Goal: Information Seeking & Learning: Get advice/opinions

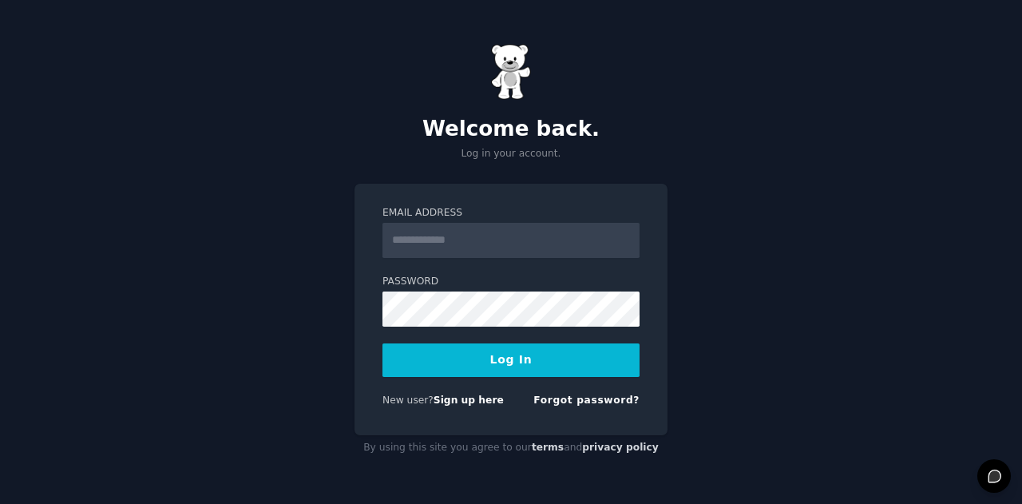
type input "**********"
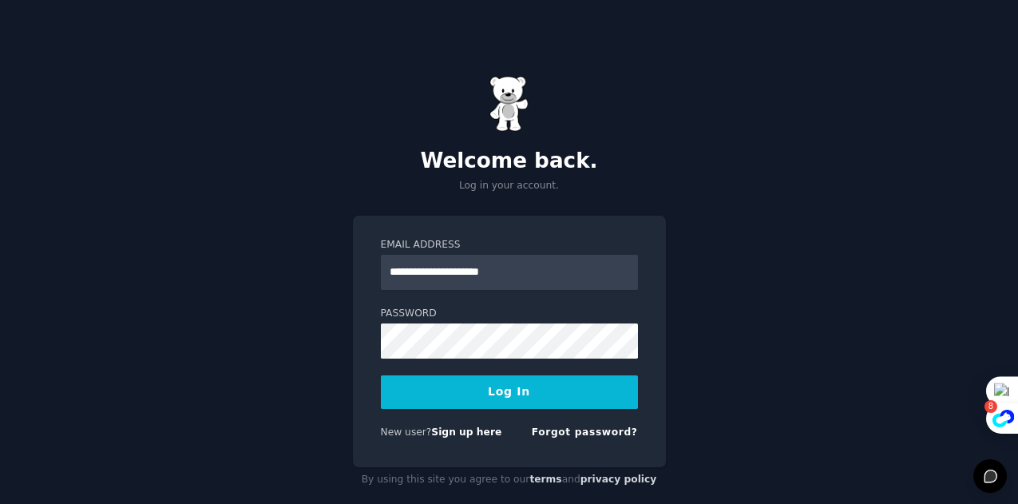
click at [597, 399] on button "Log In" at bounding box center [509, 392] width 257 height 34
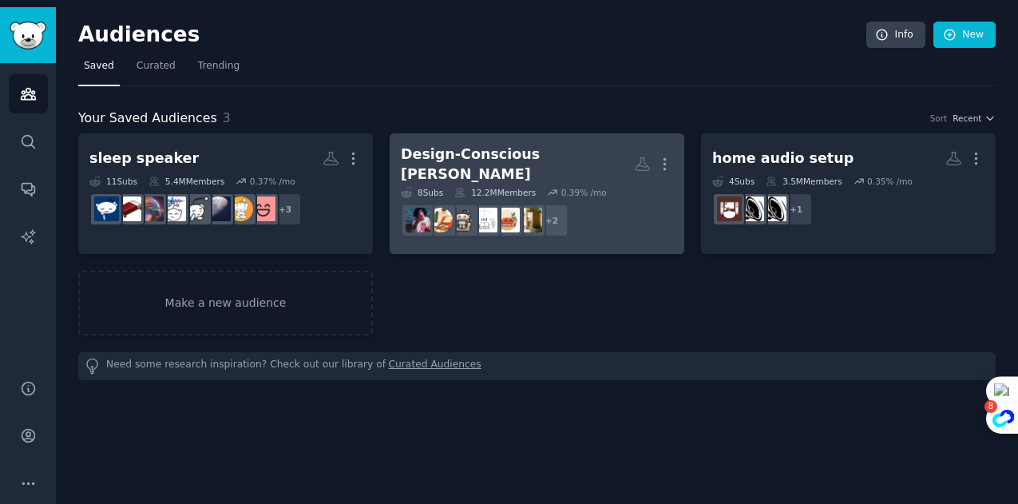
scroll to position [32, 0]
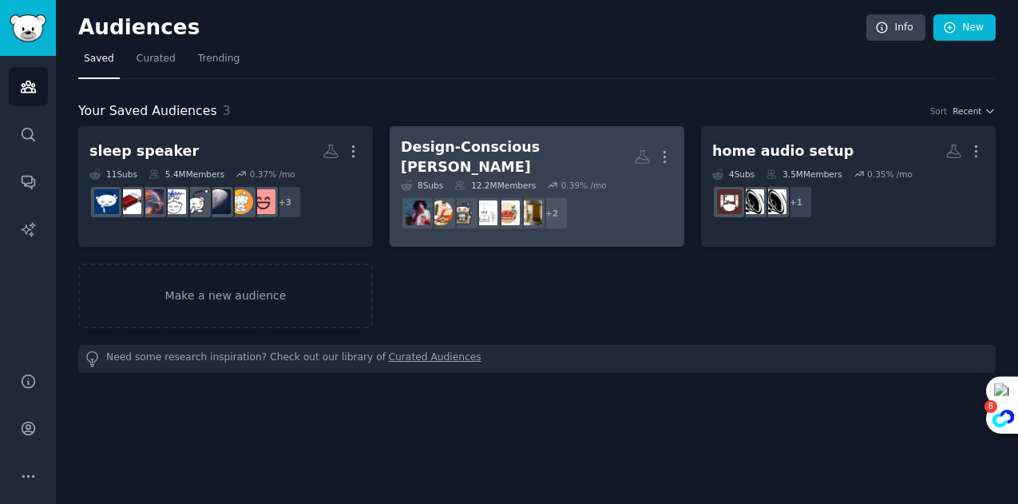
click at [401, 150] on div "Design-Conscious [PERSON_NAME]" at bounding box center [517, 156] width 233 height 39
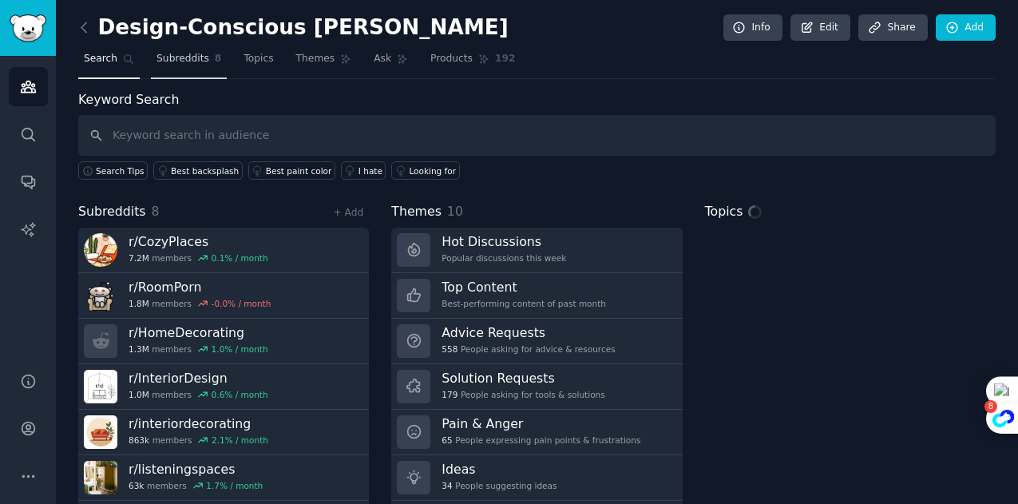
click at [207, 59] on link "Subreddits 8" at bounding box center [189, 62] width 76 height 33
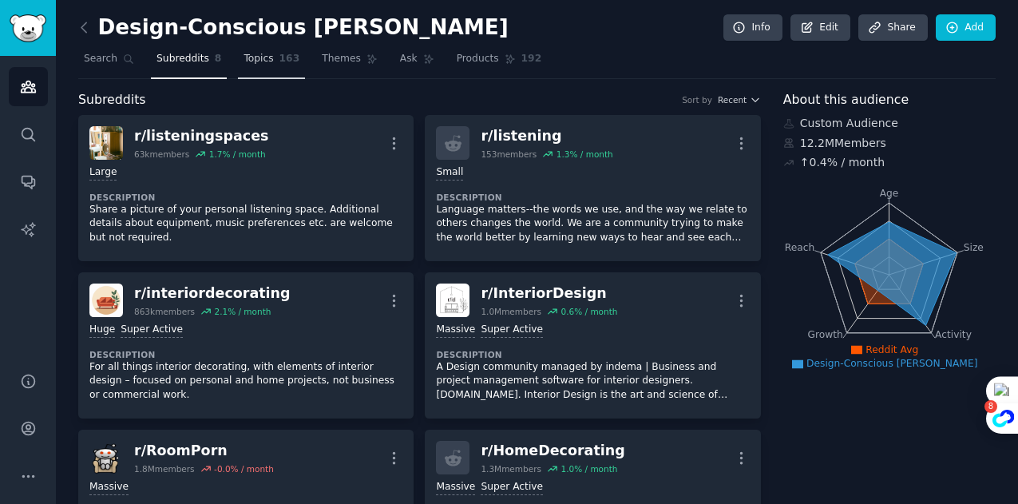
click at [267, 63] on link "Topics 163" at bounding box center [271, 62] width 67 height 33
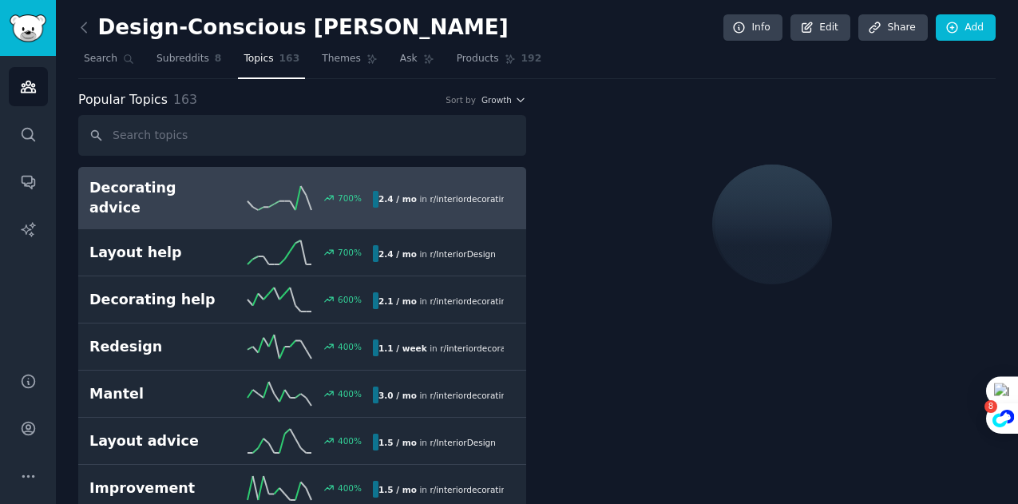
drag, startPoint x: 267, startPoint y: 63, endPoint x: 689, endPoint y: 448, distance: 570.6
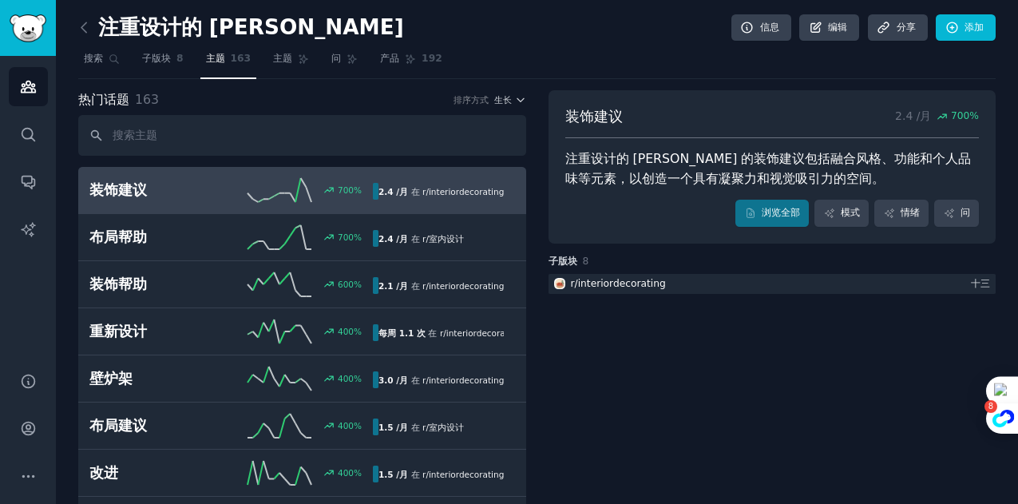
click at [713, 161] on font "注重设计的 [PERSON_NAME] 的装饰建议包括融合风格、功能和个人品味等元素，以创造一个具有凝聚力和视觉吸引力的空间。" at bounding box center [768, 168] width 406 height 35
click at [749, 207] on link "浏览全部" at bounding box center [771, 213] width 73 height 27
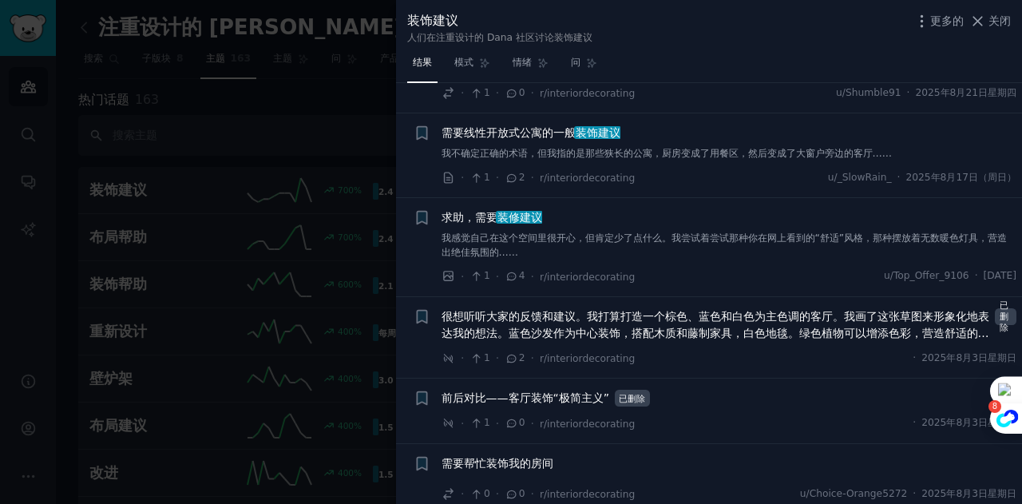
scroll to position [1197, 0]
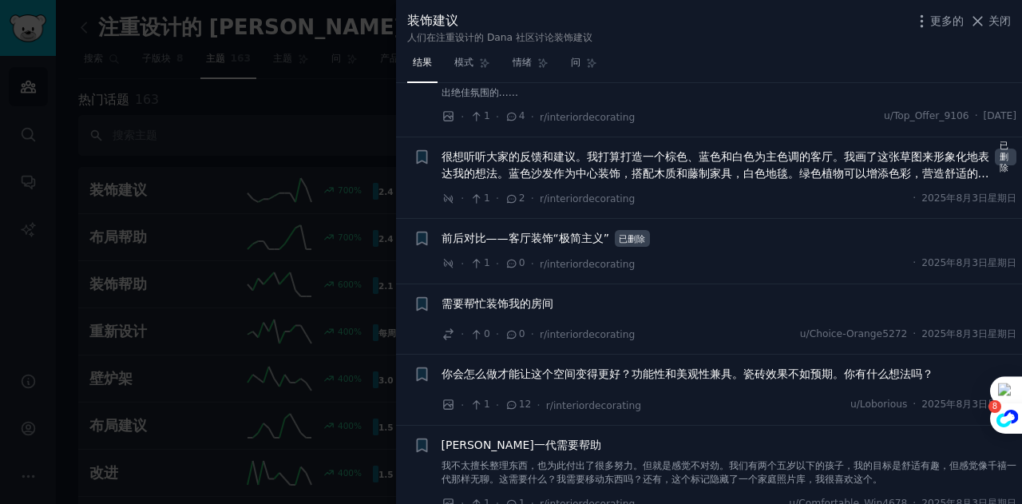
click at [741, 174] on font "很想听听大家的反馈和建议。我打算打造一个棕色、蓝色和白色为主色调的客厅。我画了这张草图来形象化地表达我的想法。蓝色沙发作为中心装饰，搭配木质和藤制家具，白色地…" at bounding box center [714, 173] width 547 height 46
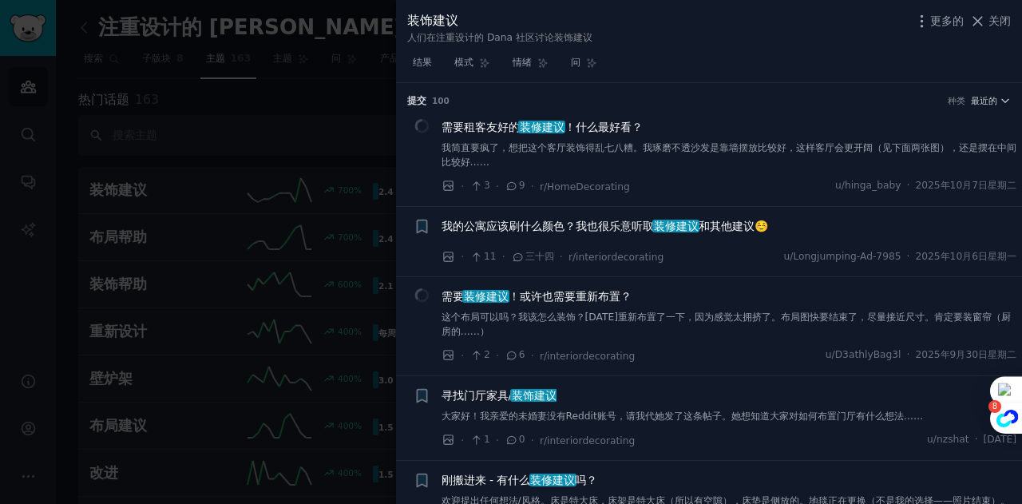
click at [726, 124] on div "需要租客友好的 装修建议 ！什么最好看？" at bounding box center [728, 127] width 575 height 17
click at [723, 136] on div "需要租客友好的 装修建议 ！什么最好看？ 我简直要疯了，想把这个客厅装饰得乱七八糟。我琢磨不透沙发是靠墙摆放比较好，这样客厅会更开阔（见下面两张图），还是摆在…" at bounding box center [728, 144] width 575 height 50
click at [702, 144] on font "我简直要疯了，想把这个客厅装饰得乱七八糟。我琢磨不透沙发是靠墙摆放比较好，这样客厅会更开阔（见下面两张图），还是摆在中间比较好……" at bounding box center [728, 155] width 575 height 26
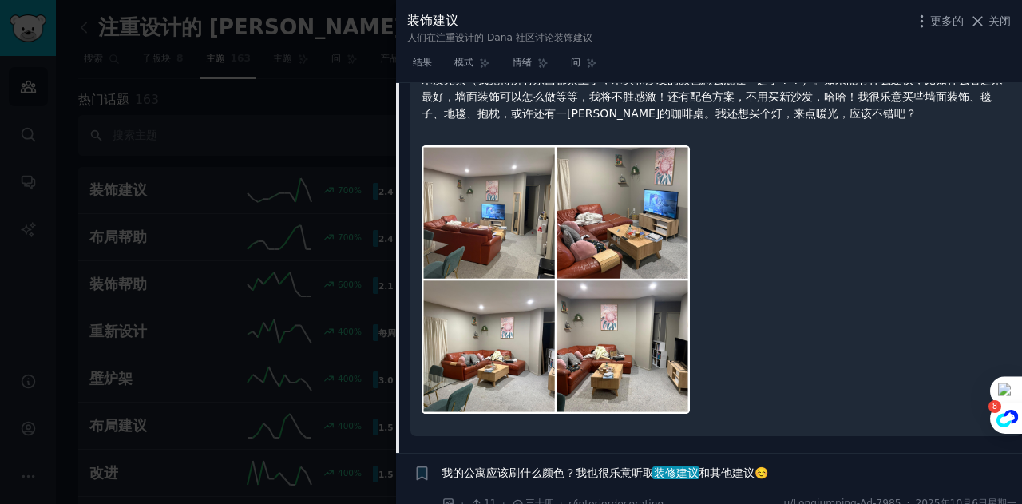
scroll to position [583, 0]
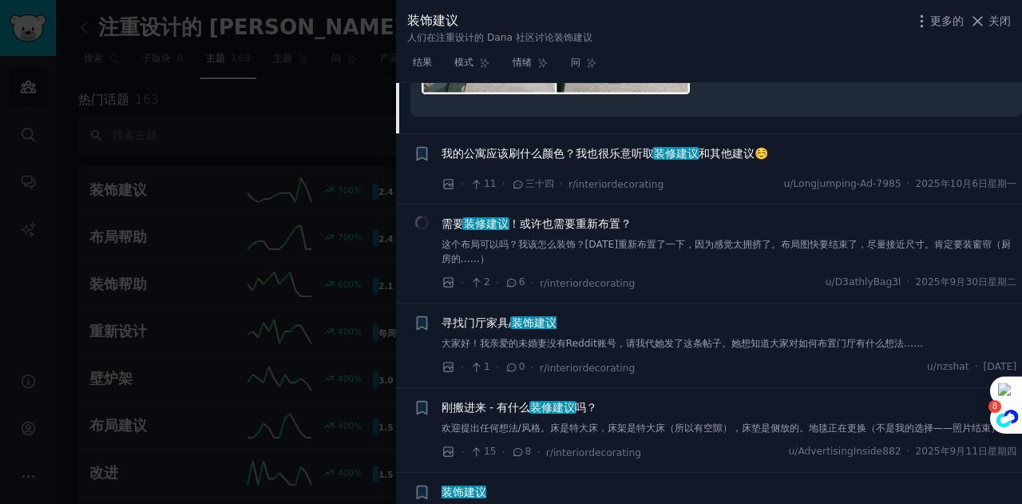
click at [717, 164] on div "我的公寓应该刷什么颜色？我也很乐意听取 装修建议 和其他建议☺️" at bounding box center [728, 156] width 575 height 22
click at [717, 155] on font "和其他建议☺️" at bounding box center [732, 153] width 69 height 13
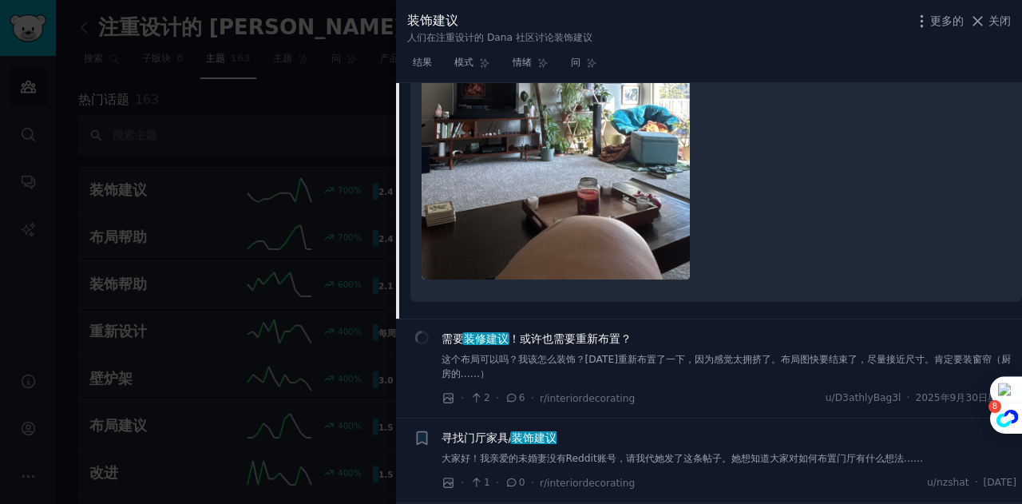
scroll to position [1879, 0]
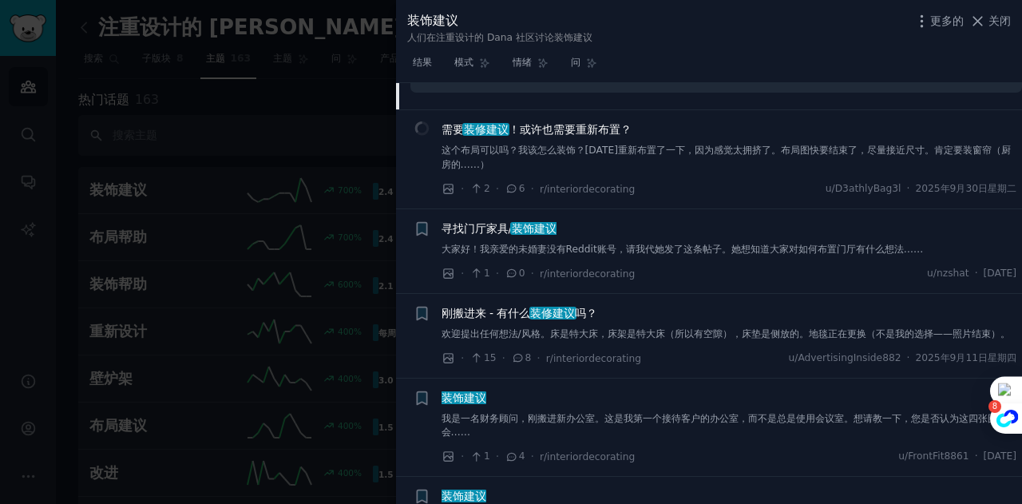
drag, startPoint x: 575, startPoint y: 131, endPoint x: 614, endPoint y: 211, distance: 88.9
click at [575, 131] on font "！或许也需要重新布置？" at bounding box center [569, 129] width 123 height 13
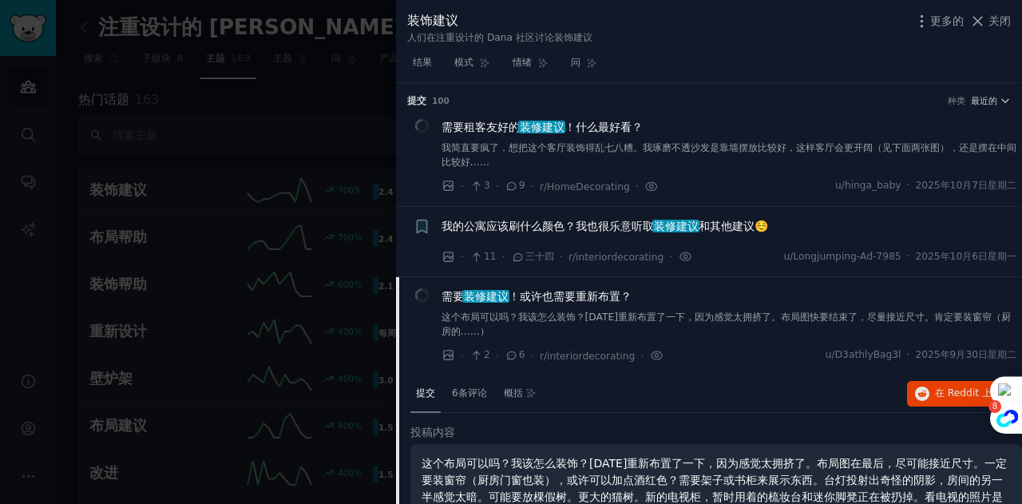
click at [603, 124] on font "！什么最好看？" at bounding box center [603, 127] width 78 height 13
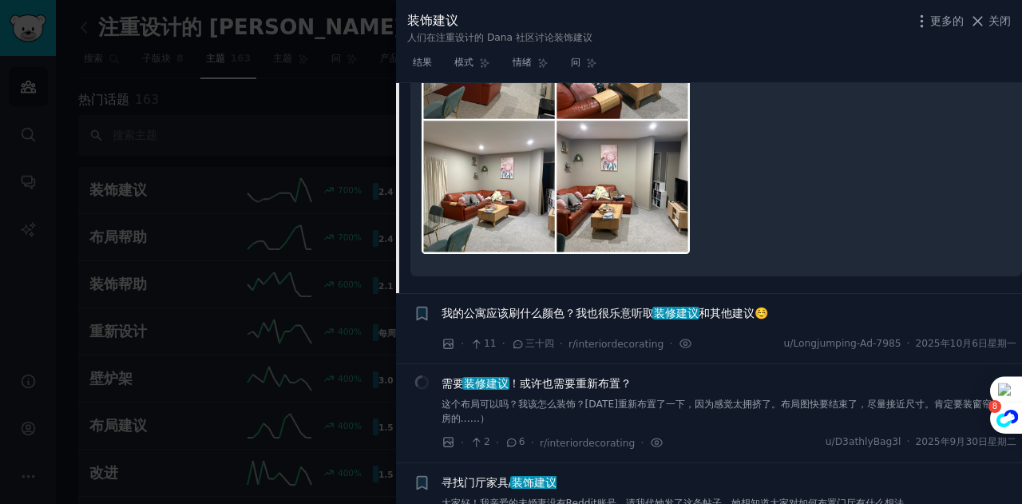
scroll to position [743, 0]
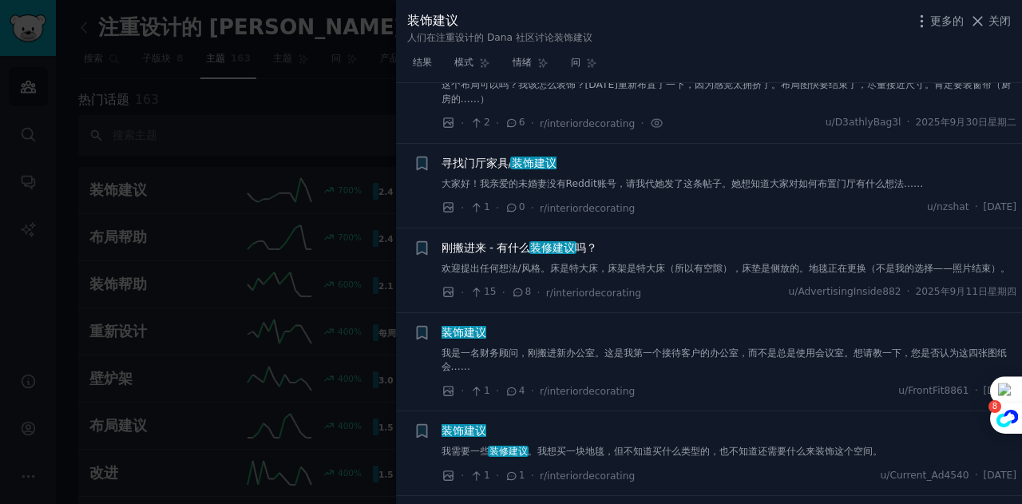
click at [536, 162] on font "装饰建议" at bounding box center [534, 162] width 45 height 13
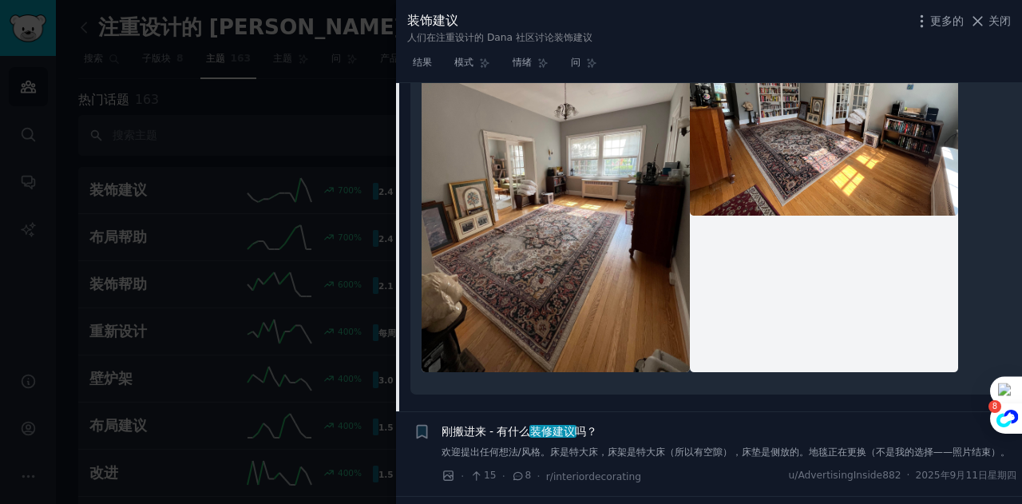
scroll to position [692, 0]
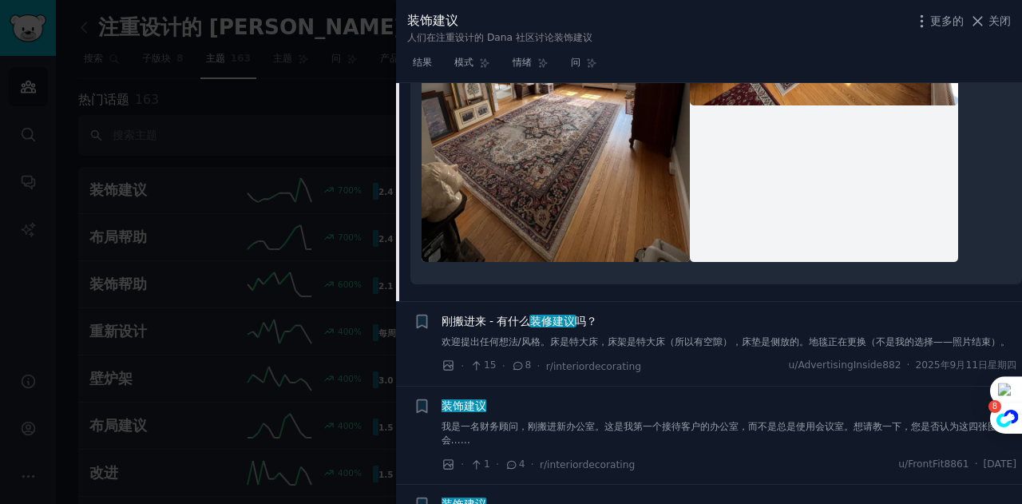
click at [471, 399] on font "装饰建议" at bounding box center [463, 405] width 45 height 13
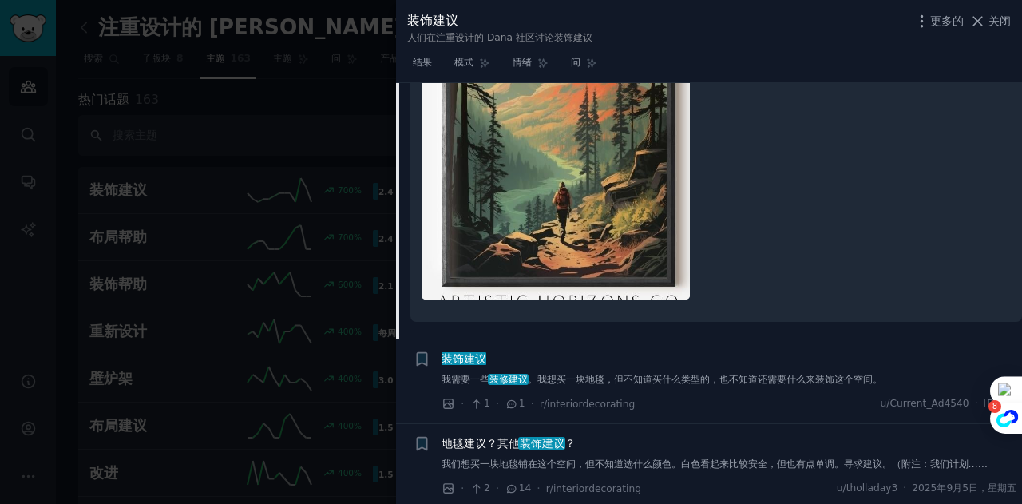
scroll to position [1593, 0]
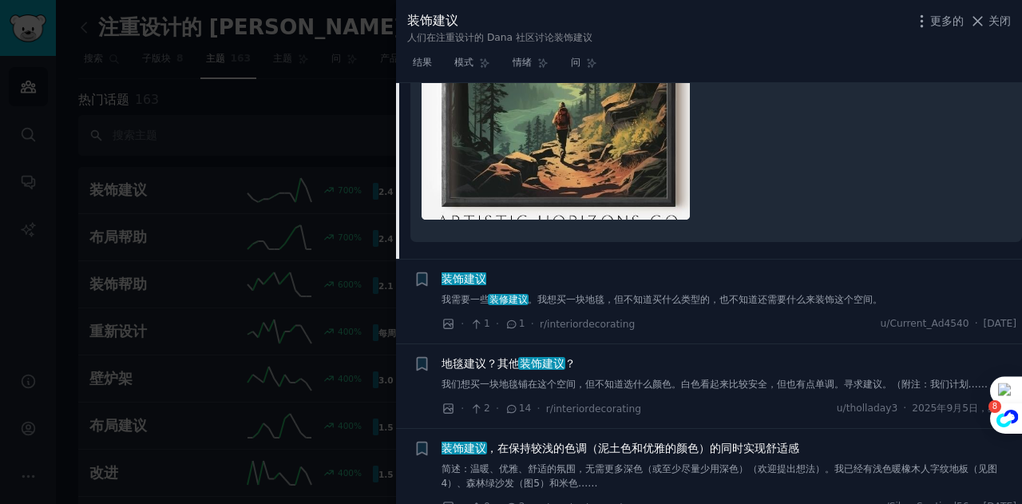
click at [478, 285] on font "装饰建议" at bounding box center [463, 278] width 45 height 13
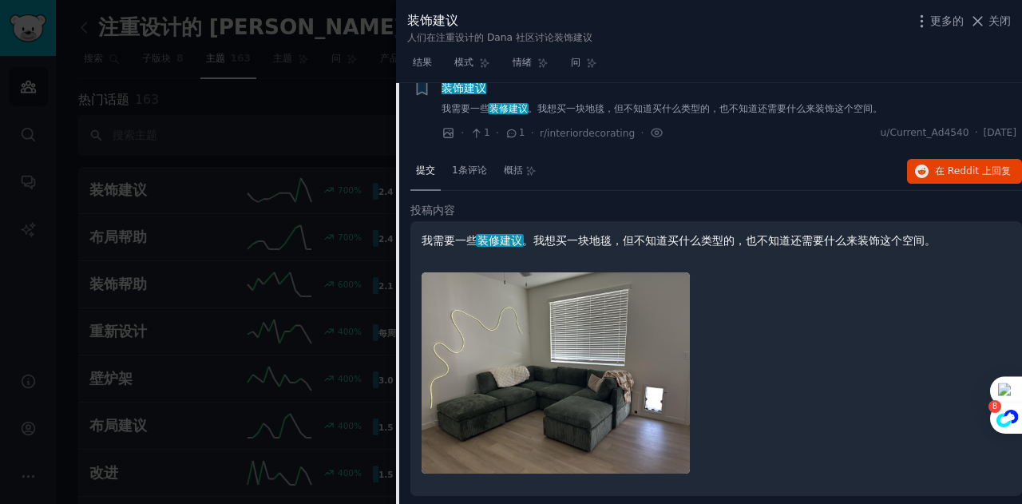
scroll to position [814, 0]
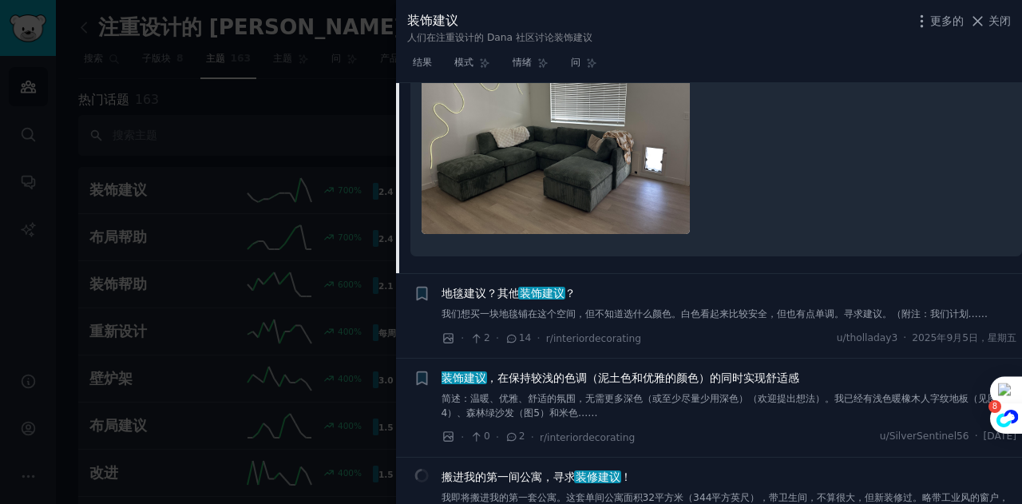
click at [578, 384] on font "，在保持较浅的色调（泥土色和优雅的颜色）的同时实现舒适感" at bounding box center [642, 377] width 313 height 13
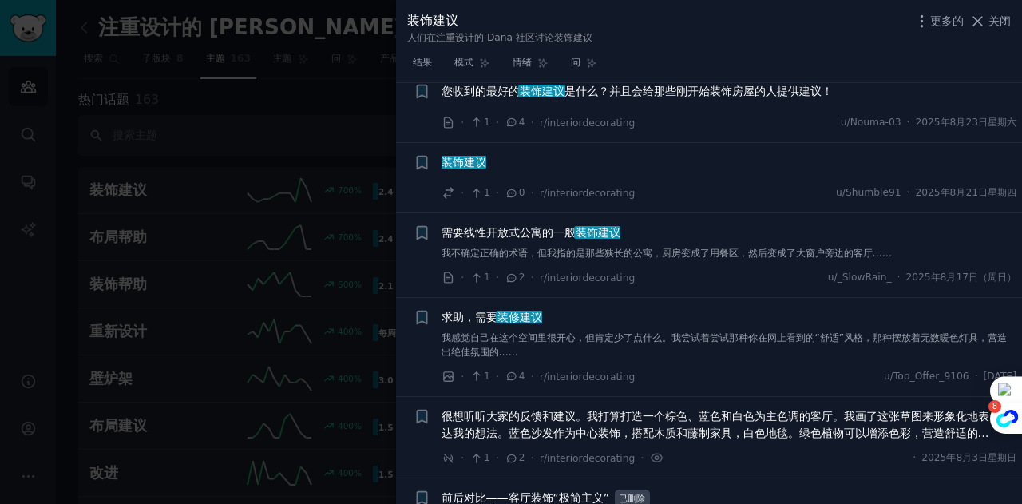
scroll to position [2638, 0]
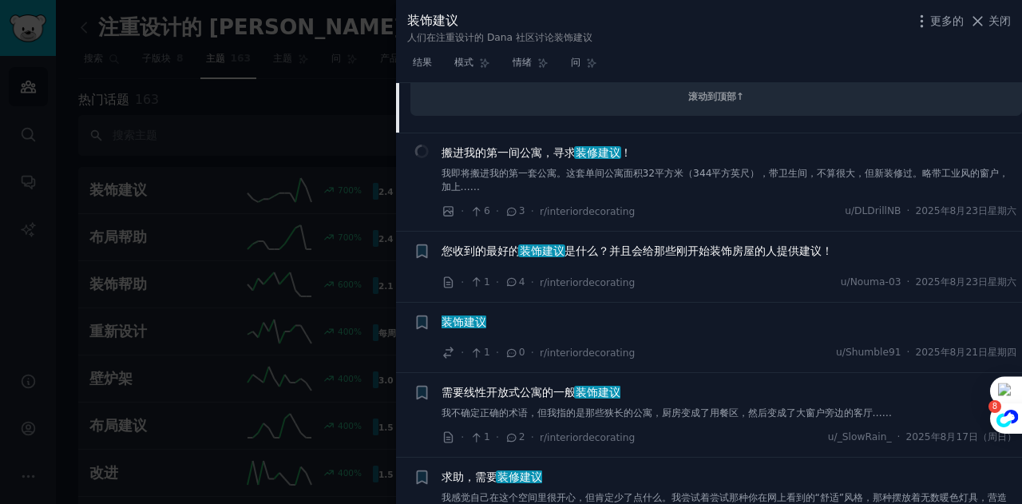
click at [578, 257] on font "是什么？并且会给那些刚开始装饰房屋的人提供建议！" at bounding box center [698, 250] width 268 height 13
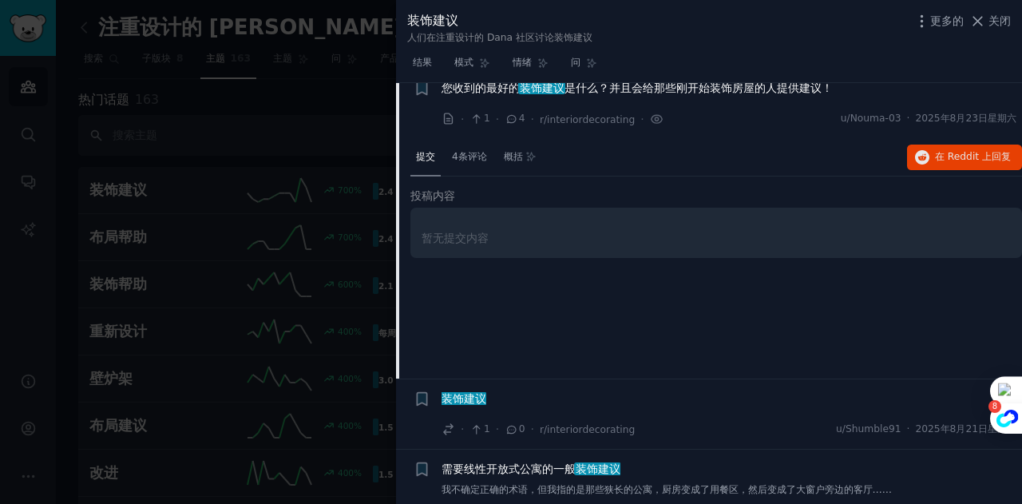
scroll to position [701, 0]
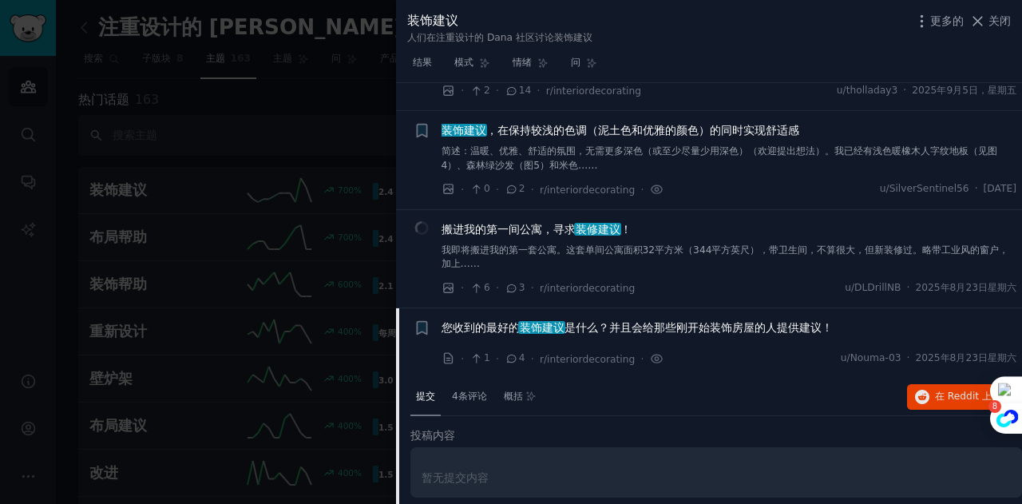
click at [565, 235] on font "搬进我的第一间公寓，寻求" at bounding box center [508, 229] width 134 height 13
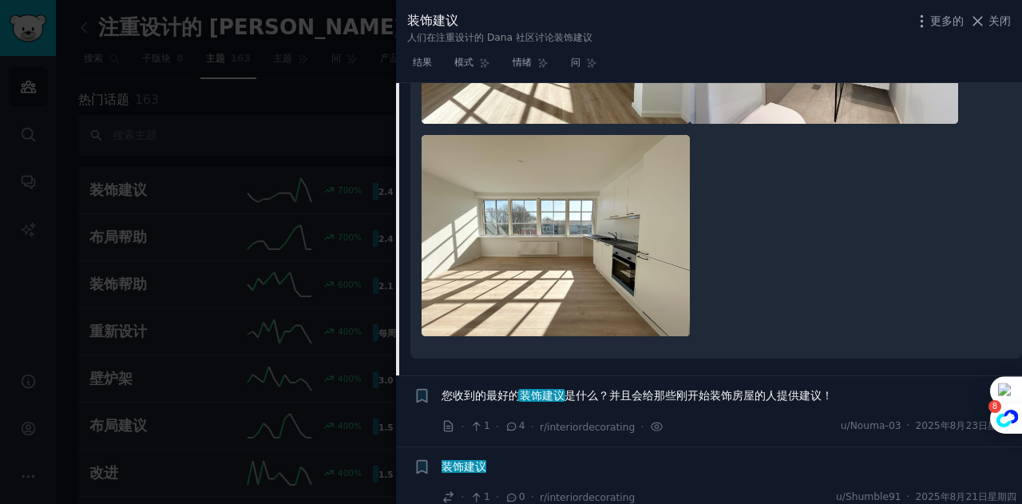
scroll to position [1723, 0]
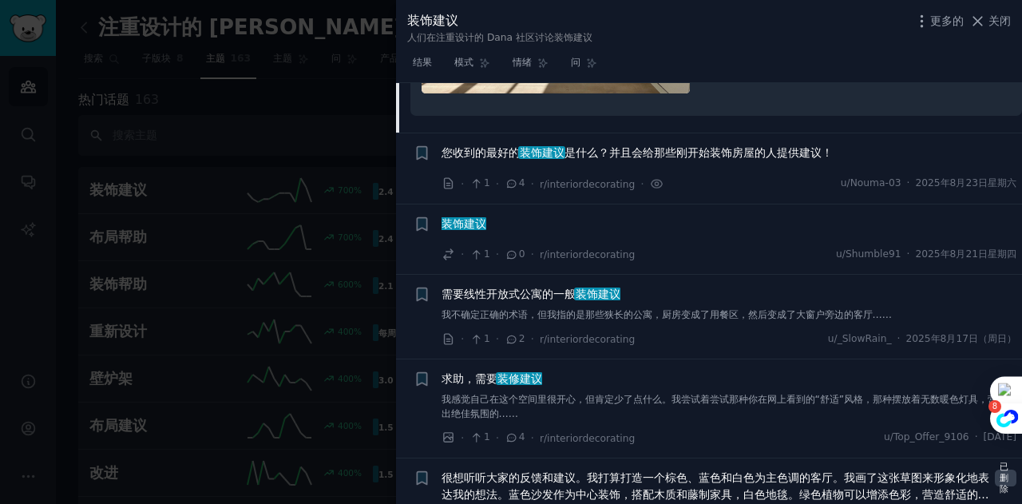
click at [507, 372] on font "装修建议" at bounding box center [519, 378] width 45 height 13
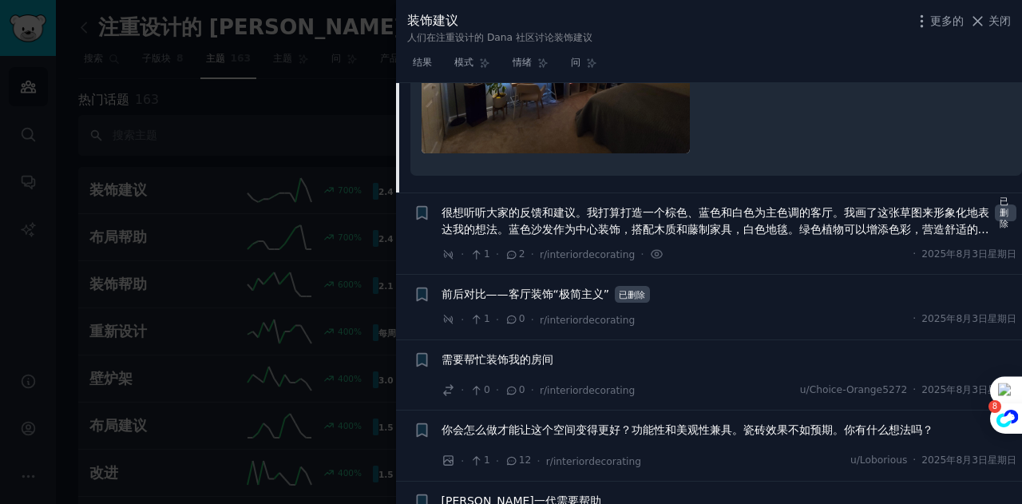
scroll to position [2124, 0]
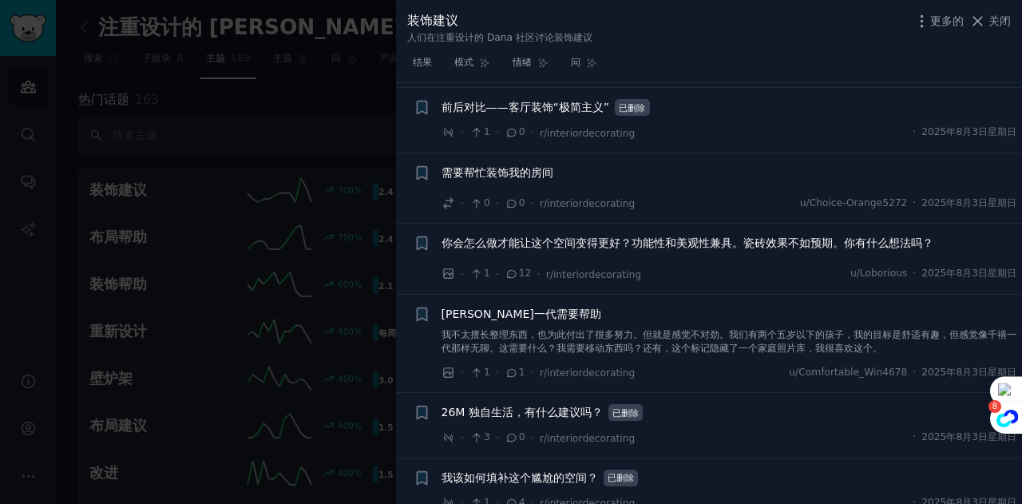
click at [508, 179] on font "需要帮忙装饰我的房间" at bounding box center [497, 172] width 112 height 13
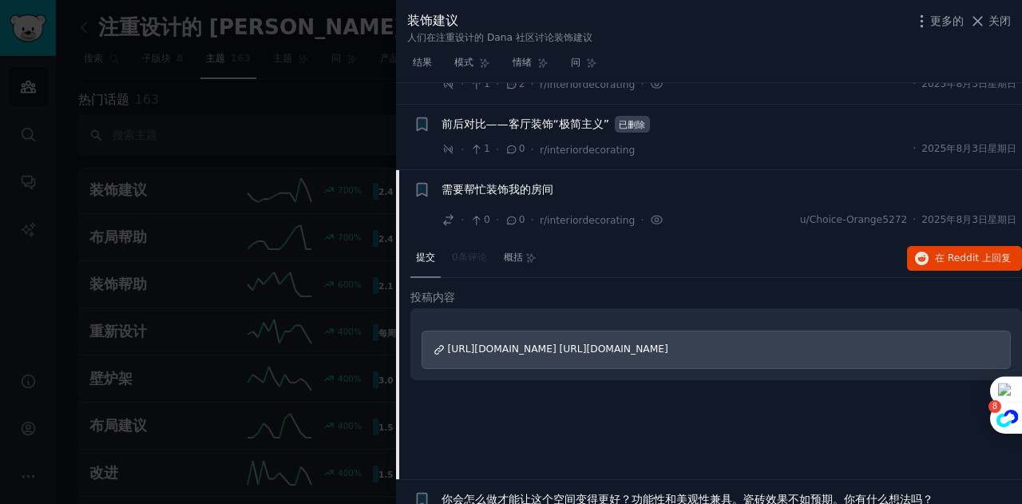
scroll to position [1172, 0]
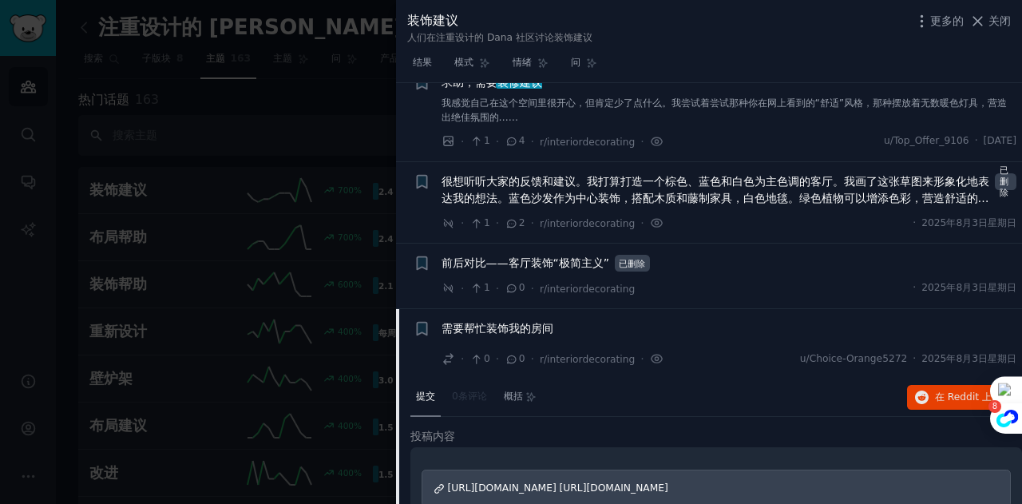
click at [517, 203] on span "很想听听大家的反馈和建议。我打算打造一个棕色、蓝色和白色为主色调的客厅。我画了这张草图来形象化地表达我的想法。蓝色沙发作为中心装饰，搭配木质和藤制家具，白色地…" at bounding box center [715, 190] width 548 height 34
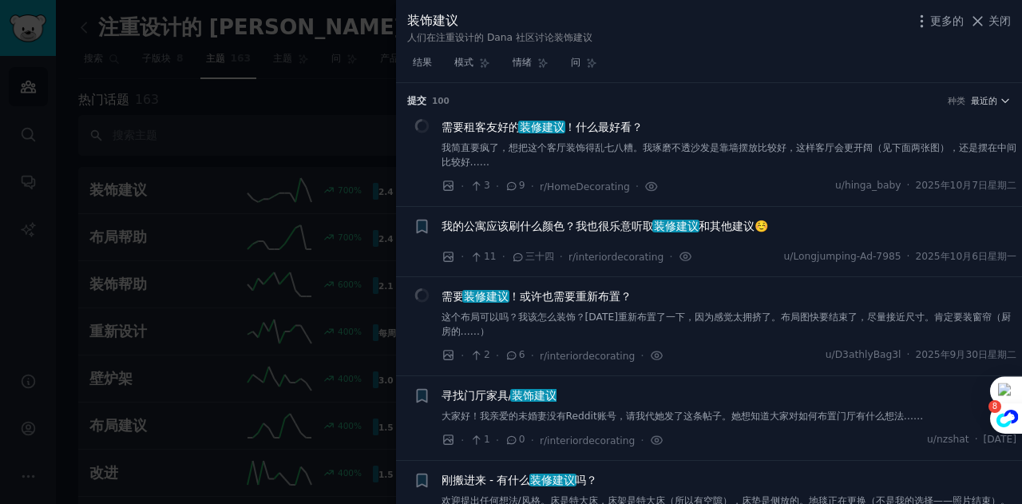
drag, startPoint x: 266, startPoint y: 196, endPoint x: 195, endPoint y: 197, distance: 71.0
click at [266, 195] on div at bounding box center [511, 252] width 1022 height 504
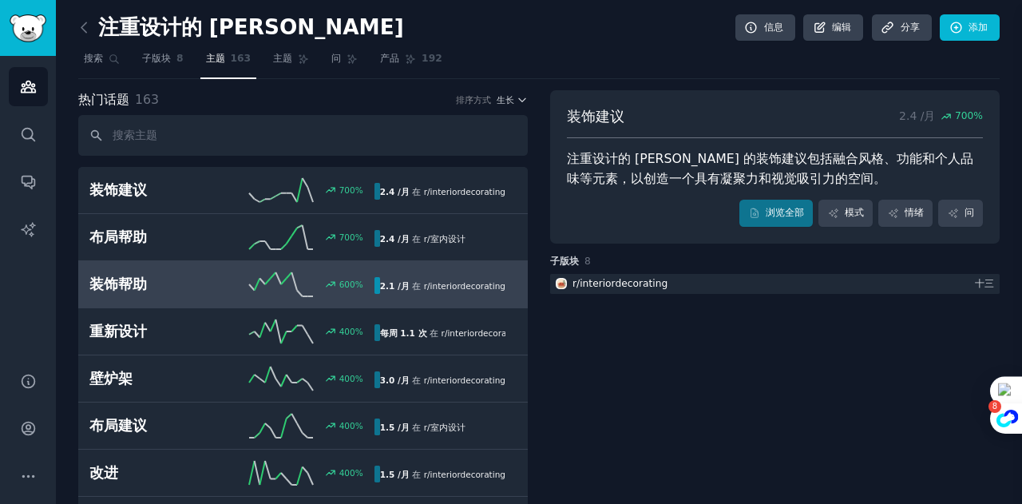
click at [141, 235] on font "布局帮助" at bounding box center [117, 237] width 57 height 16
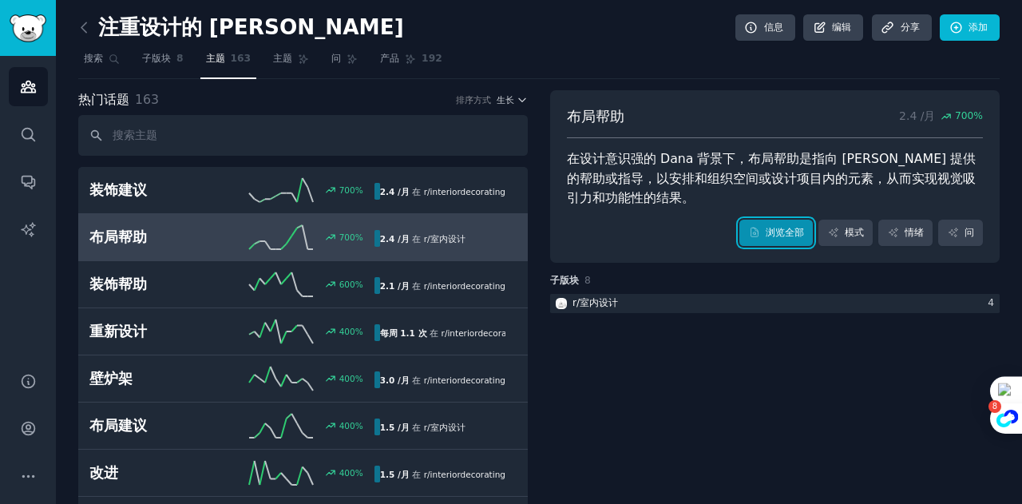
click at [763, 222] on link "浏览全部" at bounding box center [775, 232] width 73 height 27
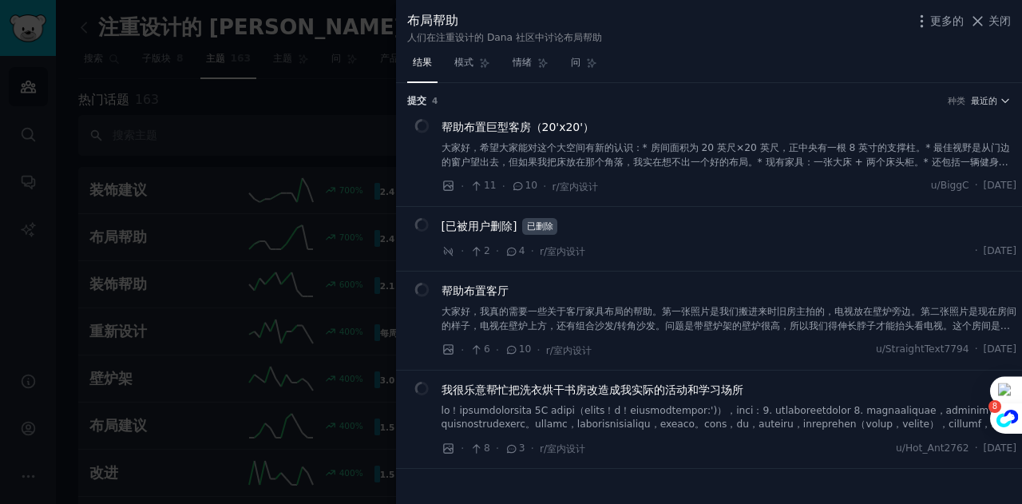
click at [641, 151] on font "大家好，希望大家能对这个大空间有新的认识：* 房间面积为 20 英尺×20 英尺，正中央有一根 8 英寸的支撑柱。* 最佳视野是从门边的窗户望出去，但如果我把…" at bounding box center [725, 182] width 569 height 81
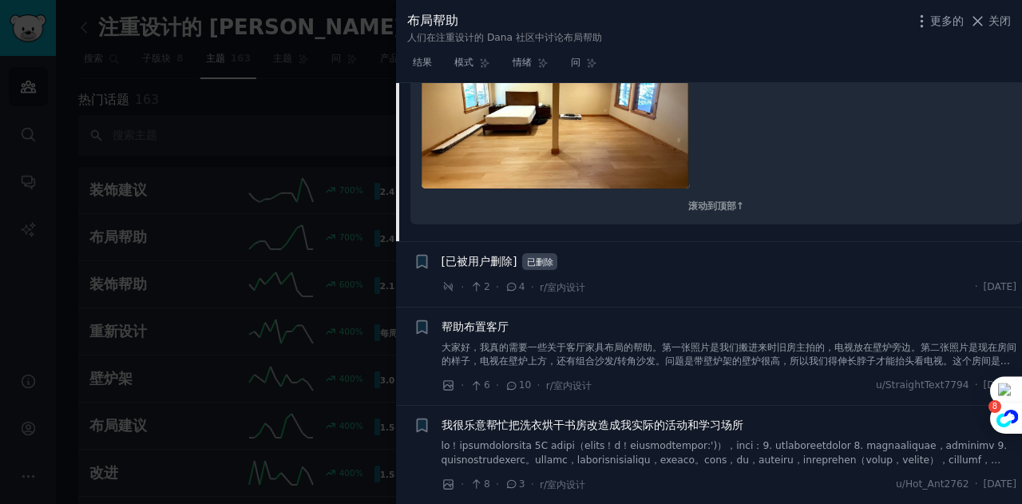
scroll to position [510, 0]
click at [493, 326] on font "帮助布置客厅" at bounding box center [474, 326] width 67 height 13
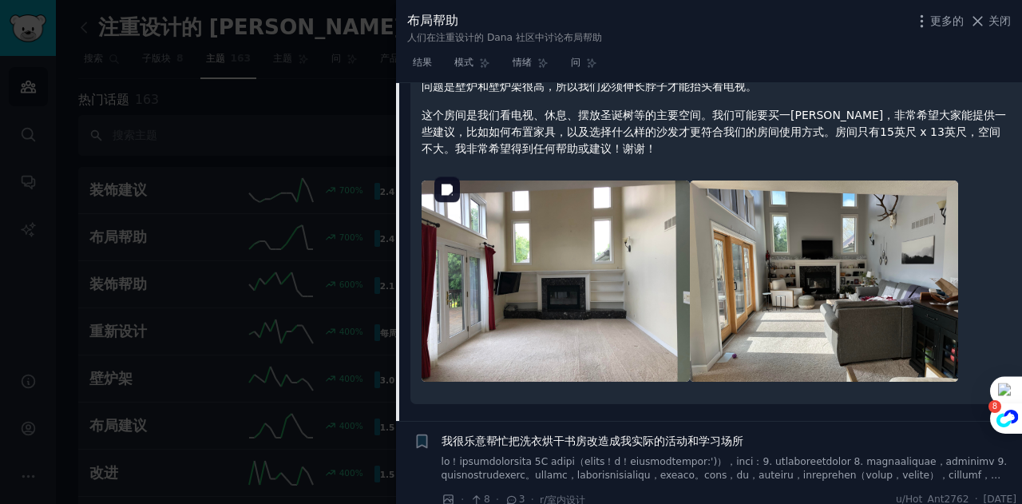
scroll to position [473, 0]
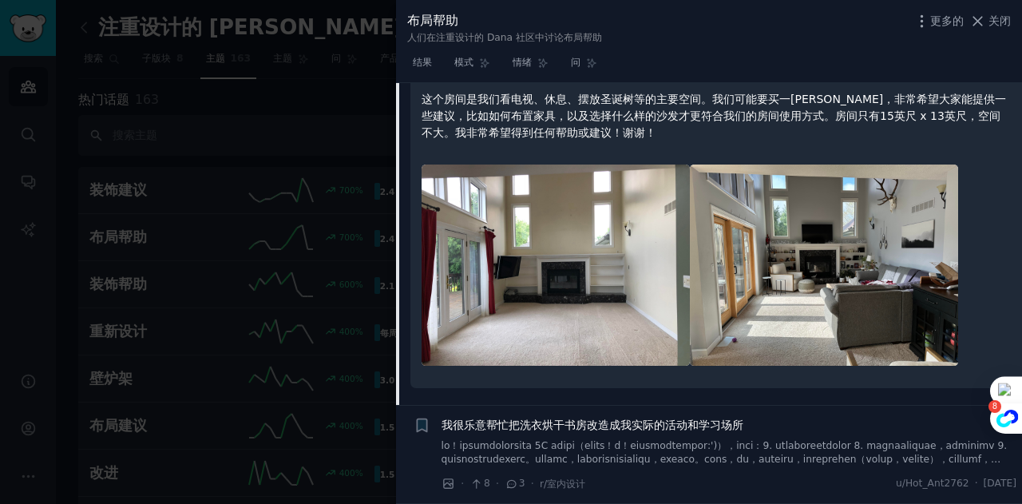
click at [613, 424] on font "我很乐意帮忙把洗衣烘干书房改造成我实际的活动和学习场所" at bounding box center [592, 424] width 302 height 13
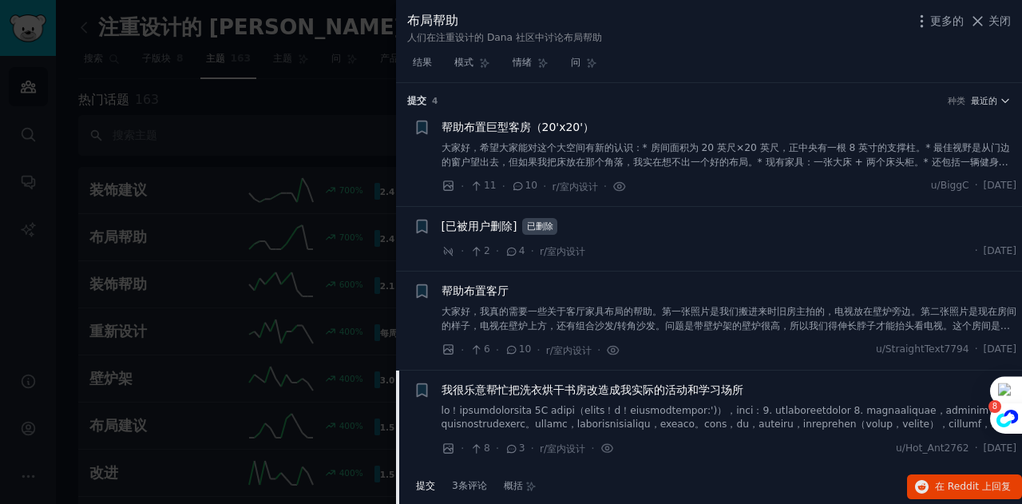
click at [571, 384] on font "我很乐意帮忙把洗衣烘干书房改造成我实际的活动和学习场所" at bounding box center [592, 389] width 302 height 13
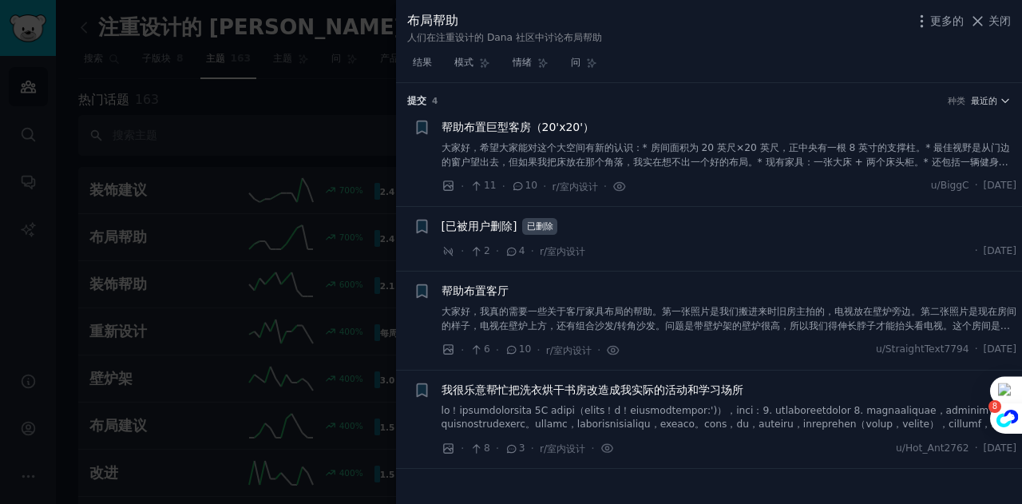
click at [492, 288] on font "帮助布置客厅" at bounding box center [474, 290] width 67 height 13
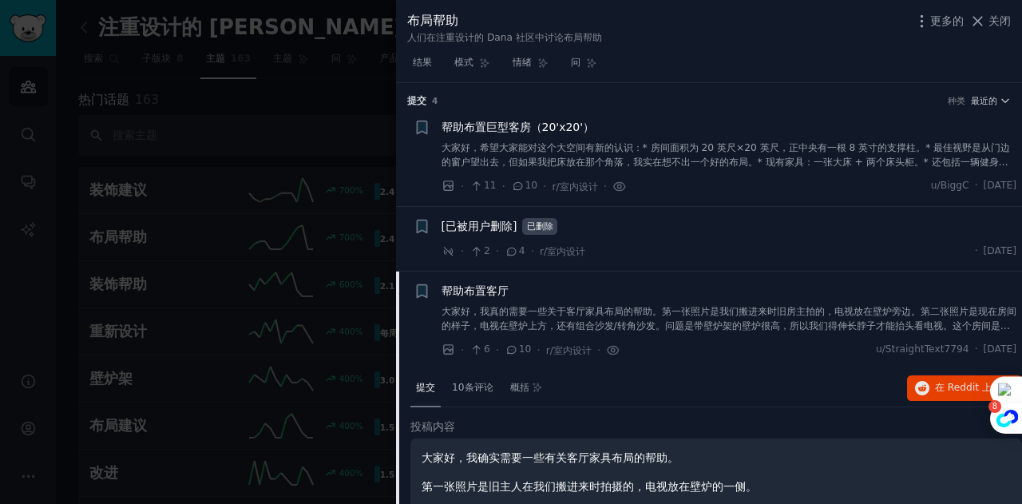
drag, startPoint x: 294, startPoint y: 275, endPoint x: 273, endPoint y: 275, distance: 20.7
click at [294, 275] on div at bounding box center [511, 252] width 1022 height 504
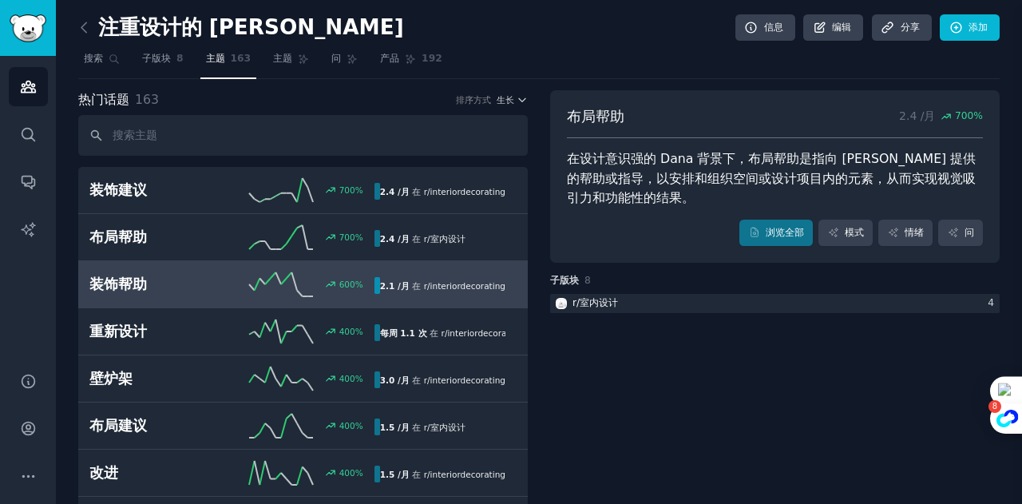
click at [117, 282] on font "装饰帮助" at bounding box center [117, 284] width 57 height 16
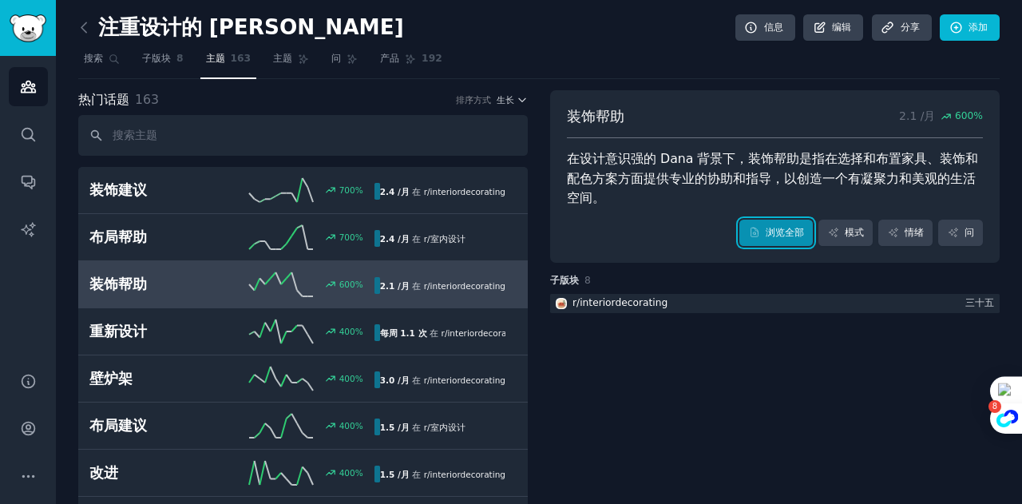
click at [769, 231] on font "浏览全部" at bounding box center [784, 232] width 38 height 11
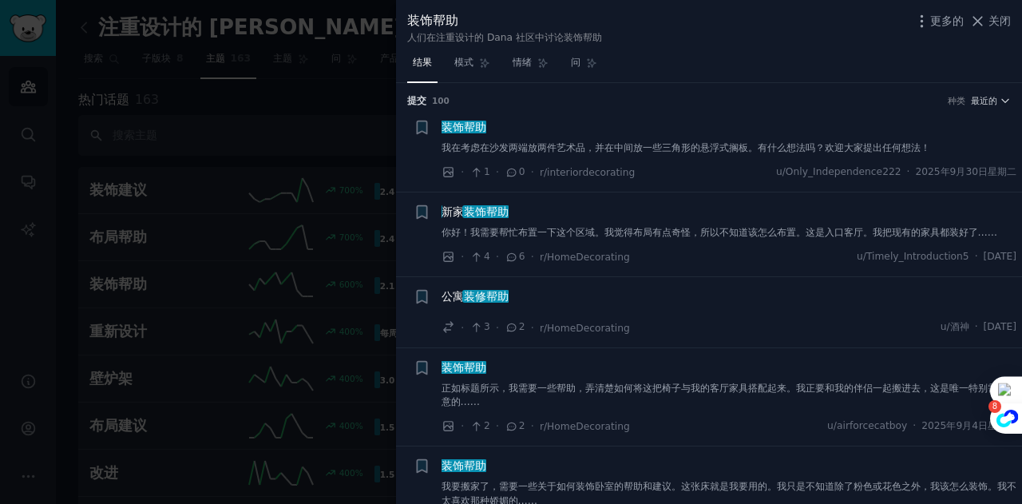
click at [730, 152] on font "我在考虑在沙发两端放两件艺术品，并在中间放一些三角形的悬浮式搁板。有什么想法吗？欢迎大家提出任何想法！" at bounding box center [685, 147] width 488 height 11
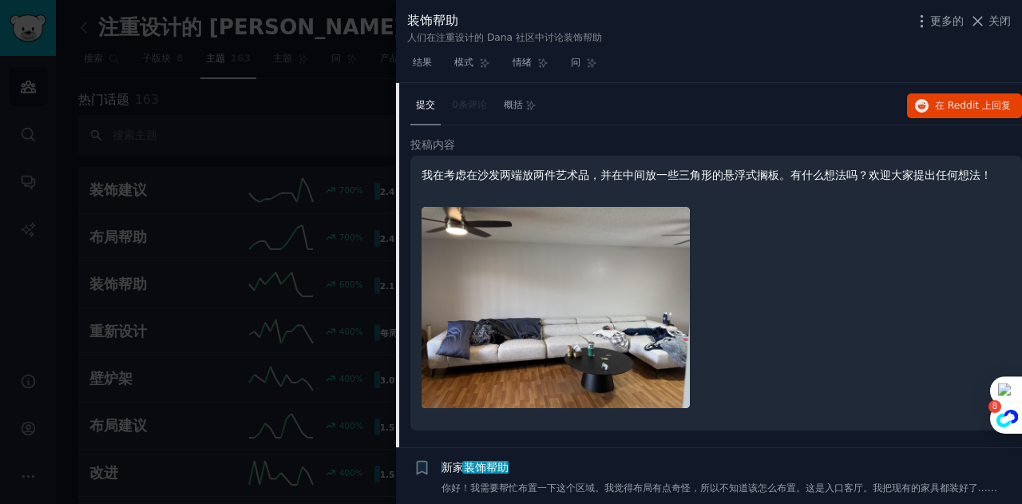
scroll to position [184, 0]
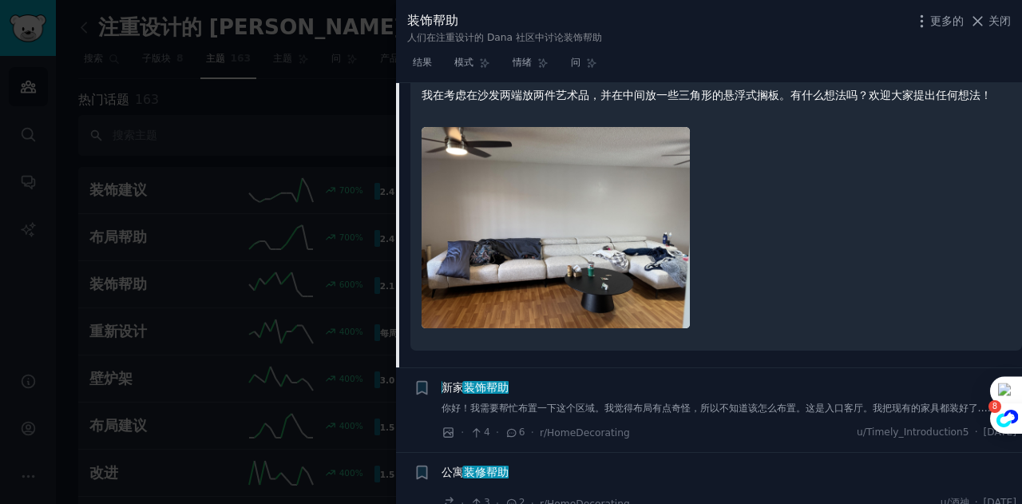
click at [622, 413] on font "你好！我需要帮忙布置一下这个区域。我觉得布局有点奇怪，所以不知道该怎么布置。这是入口客厅。我把现有的家具都装好了……" at bounding box center [719, 407] width 556 height 11
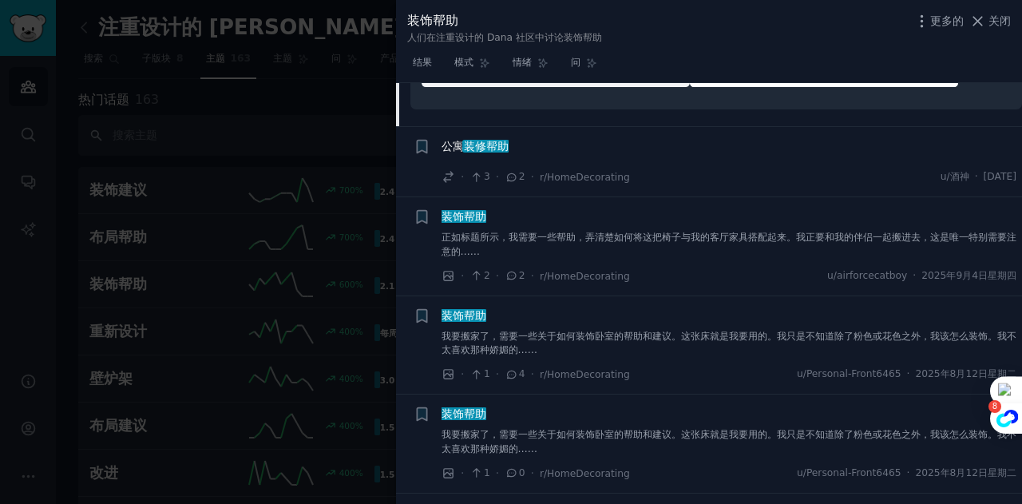
scroll to position [2184, 0]
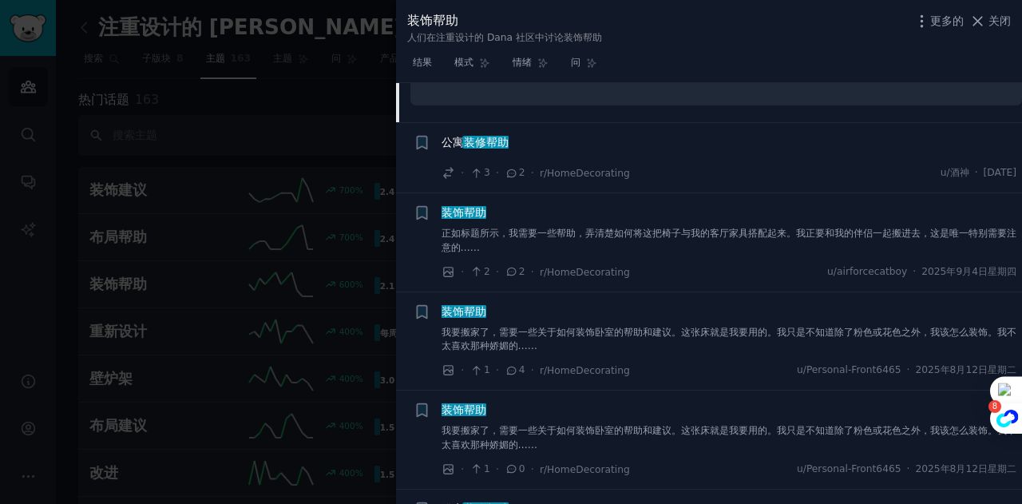
click at [490, 151] on div "公寓 装修帮助" at bounding box center [728, 145] width 575 height 22
click at [493, 147] on font "装修帮助" at bounding box center [486, 142] width 45 height 13
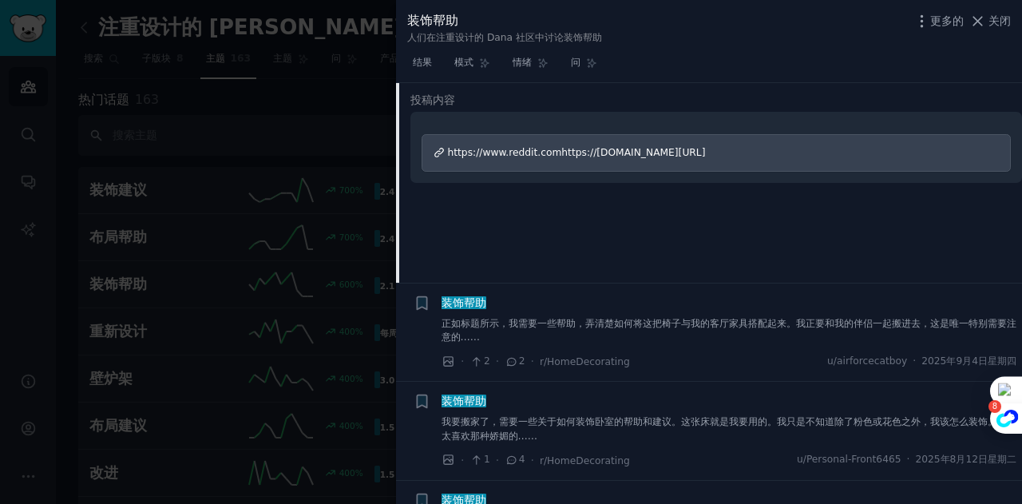
scroll to position [354, 0]
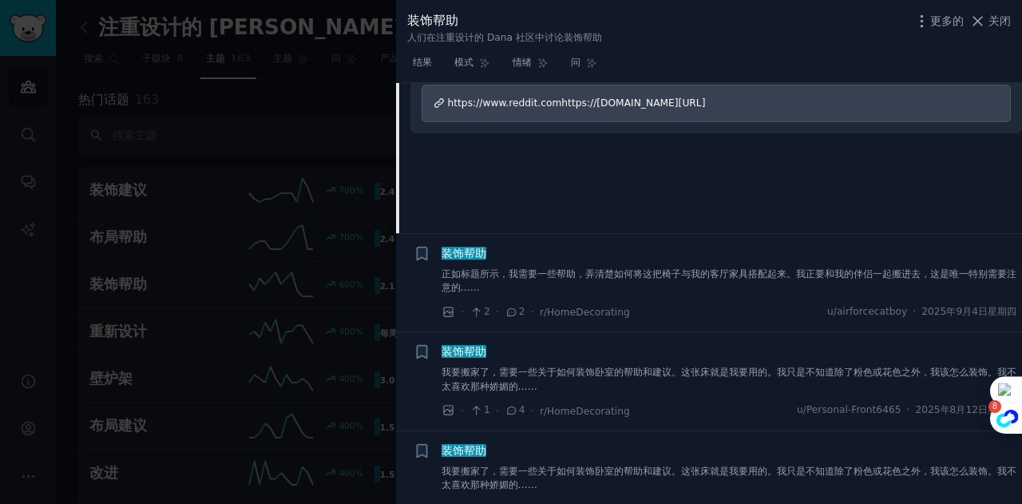
click at [463, 243] on li "+ 装饰帮助 正如标题所示，我需要一些帮助，弄清楚如何将这把椅子与我的客厅家具搭配起来。我正要和我的伴侣一起搬进去，这是唯一特别需要注意的…… · 2 · 2…" at bounding box center [709, 283] width 626 height 98
click at [463, 251] on font "装饰帮助" at bounding box center [463, 253] width 45 height 13
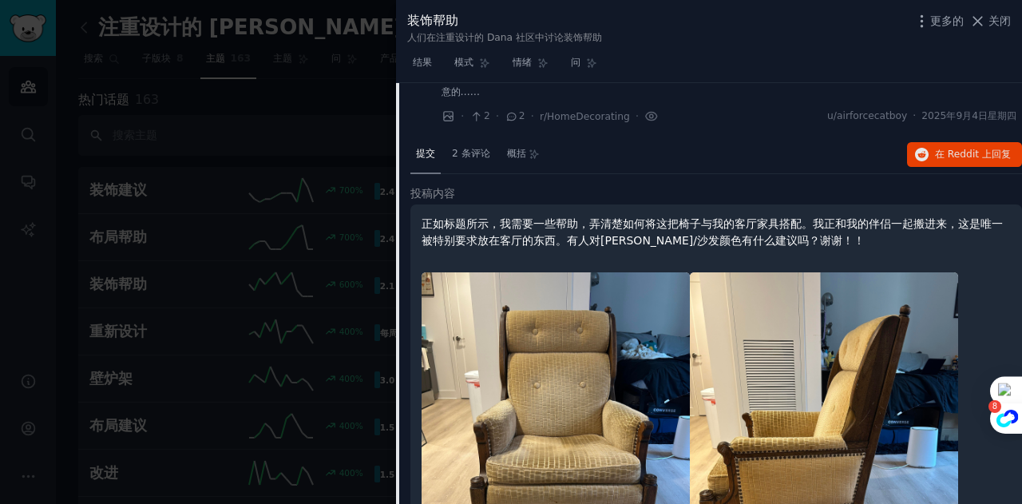
scroll to position [664, 0]
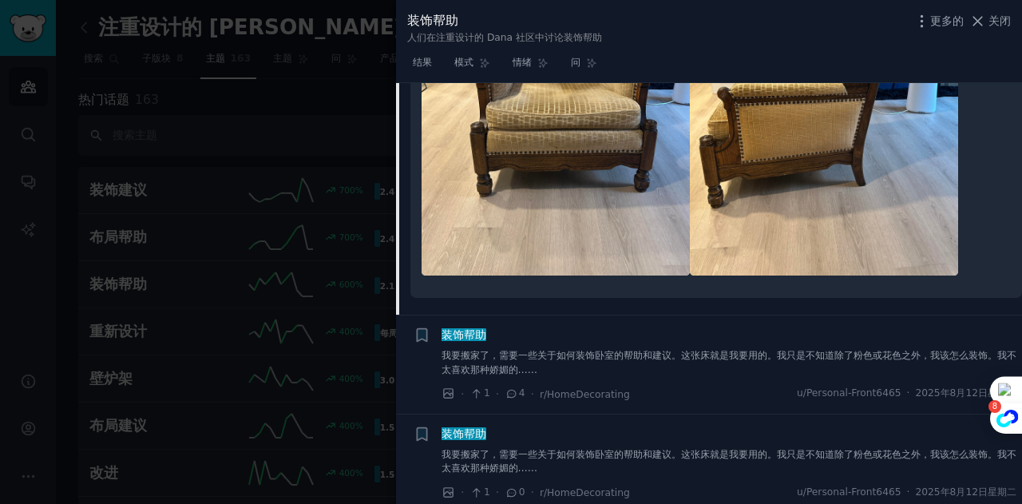
click at [468, 338] on font "装饰帮助" at bounding box center [463, 334] width 45 height 13
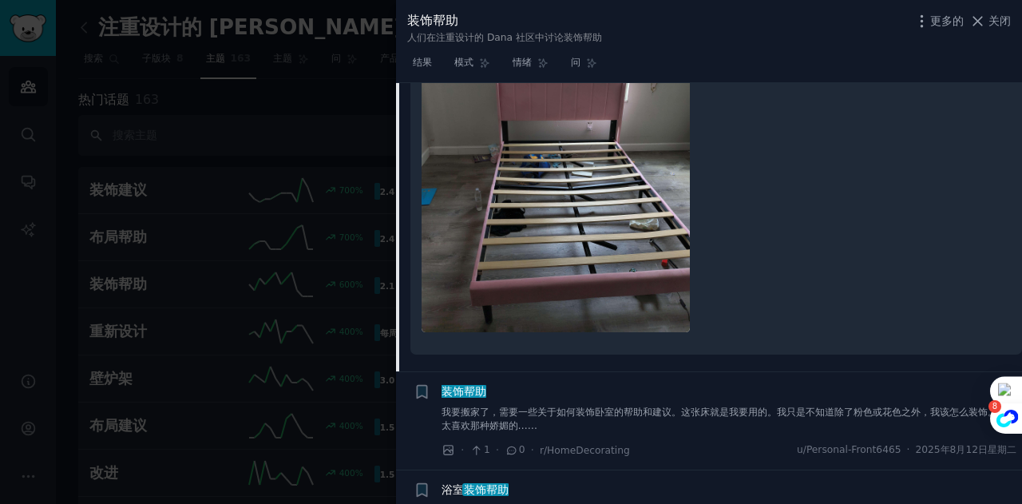
scroll to position [842, 0]
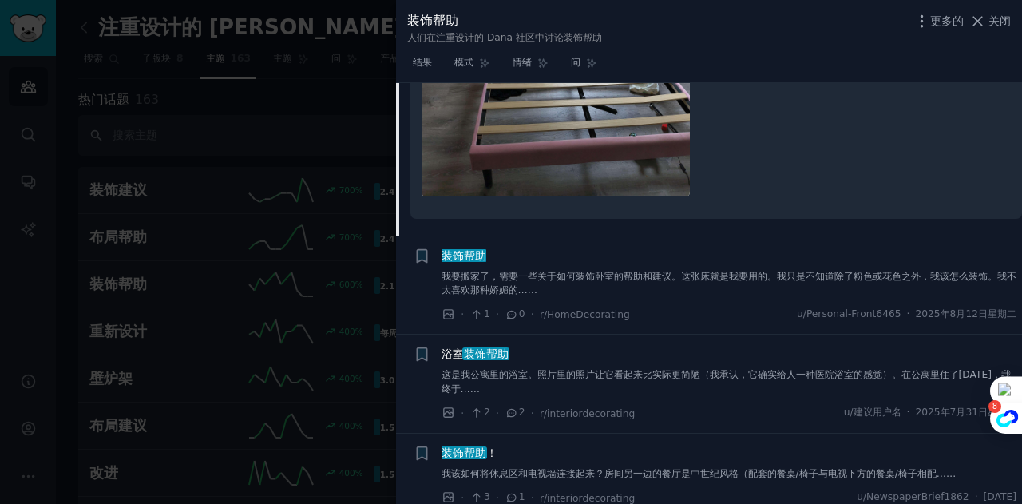
click at [478, 261] on font "装饰帮助" at bounding box center [463, 255] width 45 height 13
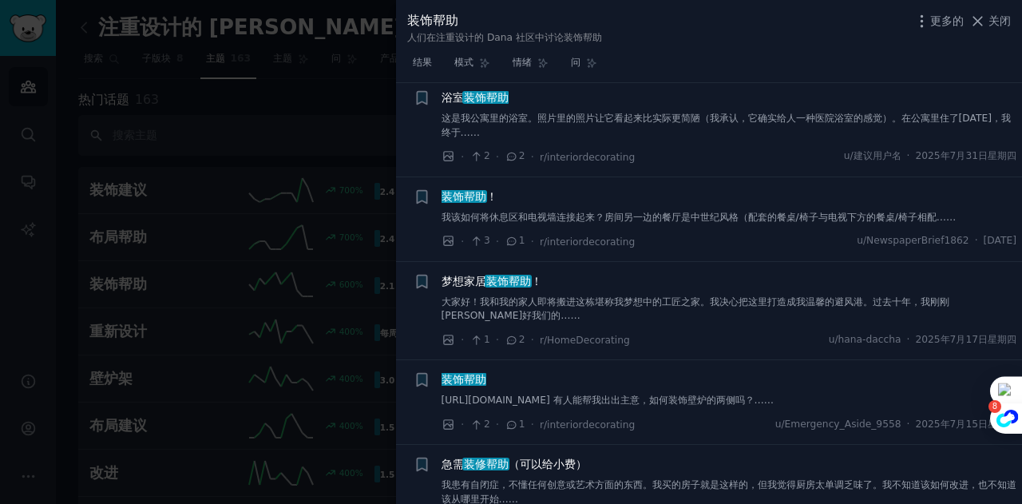
scroll to position [1101, 0]
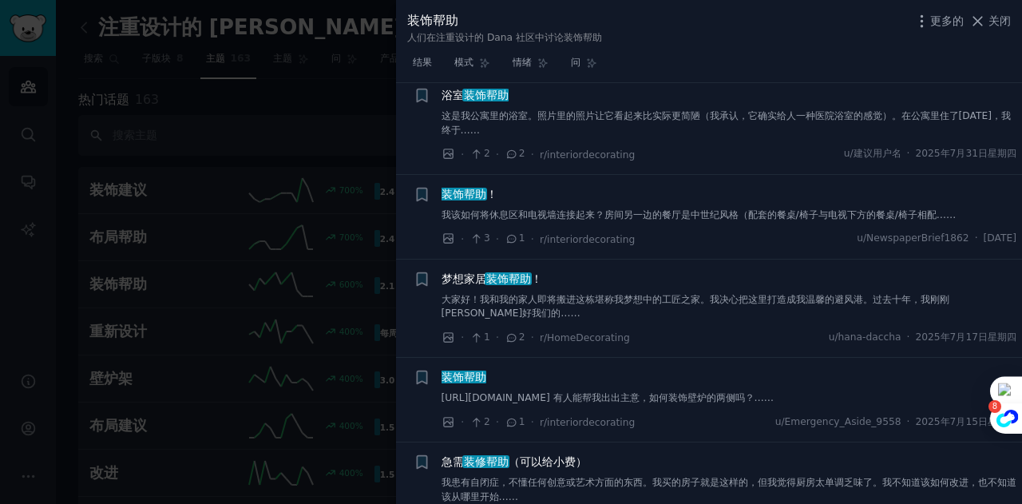
click at [480, 190] on font "装饰帮助" at bounding box center [463, 194] width 45 height 13
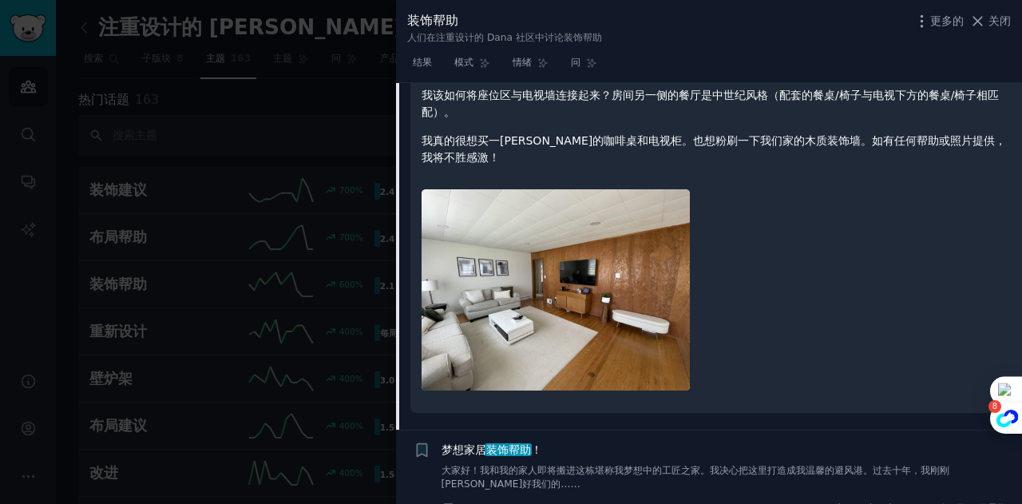
scroll to position [1058, 0]
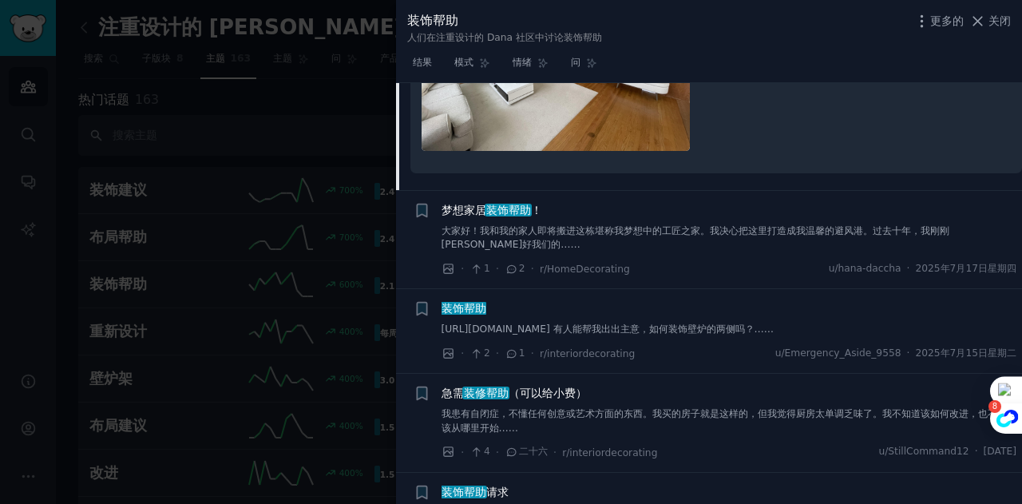
click at [496, 214] on font "装饰帮助" at bounding box center [508, 210] width 45 height 13
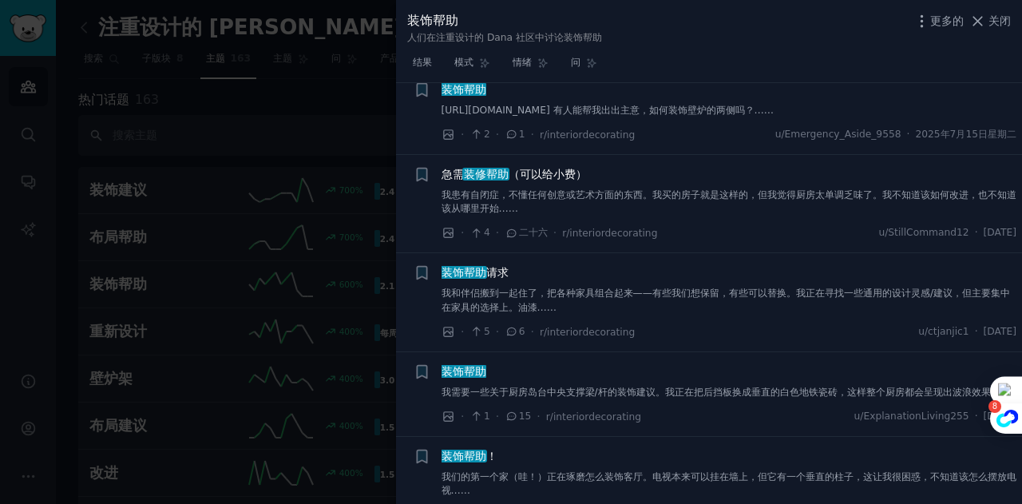
scroll to position [2420, 0]
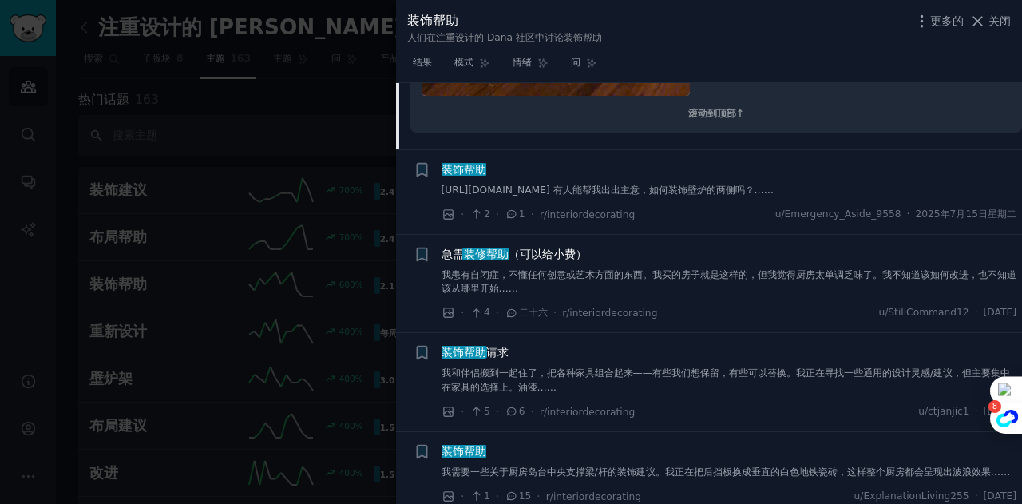
click at [500, 358] on font "请求" at bounding box center [497, 352] width 22 height 13
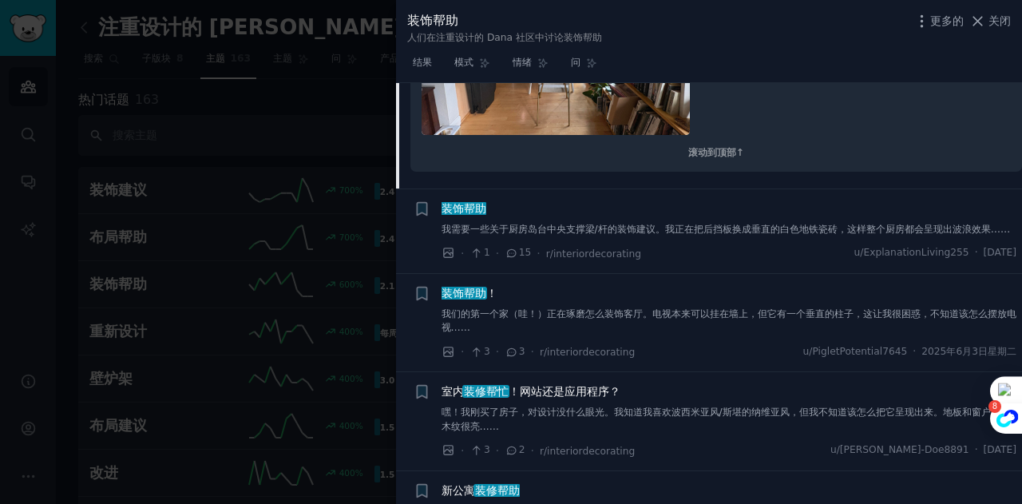
scroll to position [1917, 0]
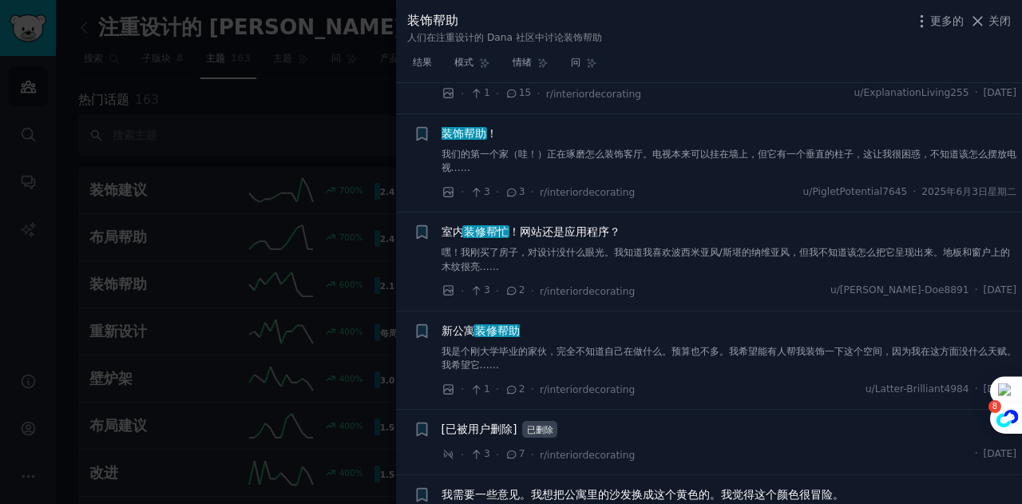
click at [543, 238] on font "！网站还是应用程序？" at bounding box center [564, 231] width 112 height 13
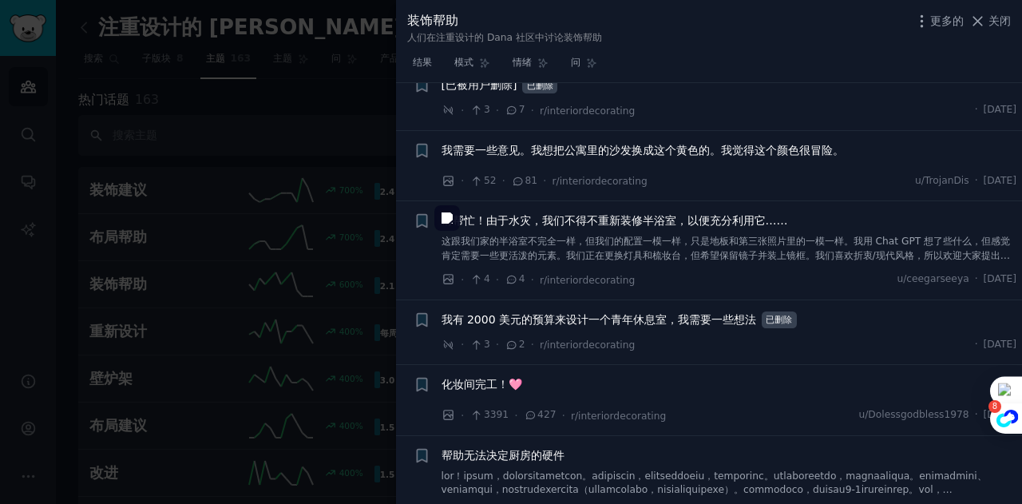
scroll to position [2293, 0]
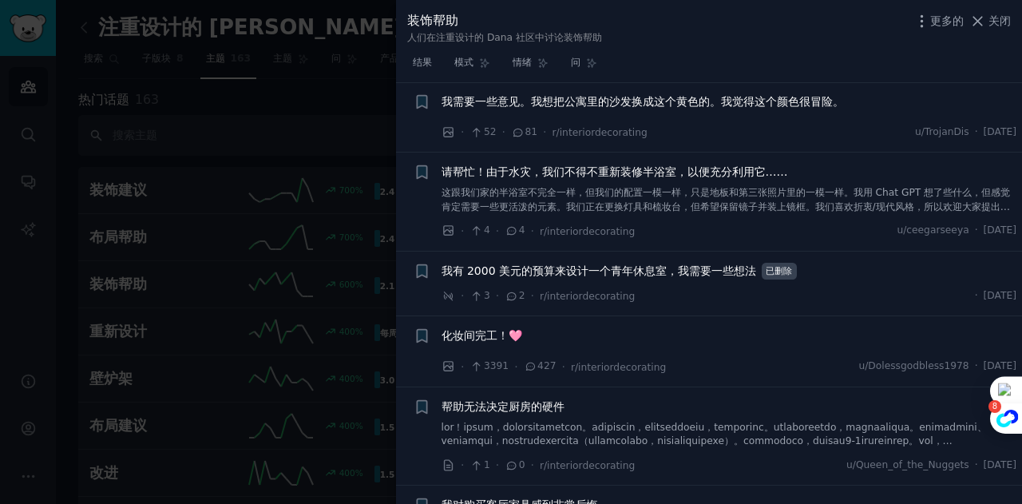
click at [612, 108] on font "我需要一些意见。我想把公寓里的沙发换成这个黄色的。我觉得这个颜色很冒险。" at bounding box center [642, 101] width 402 height 13
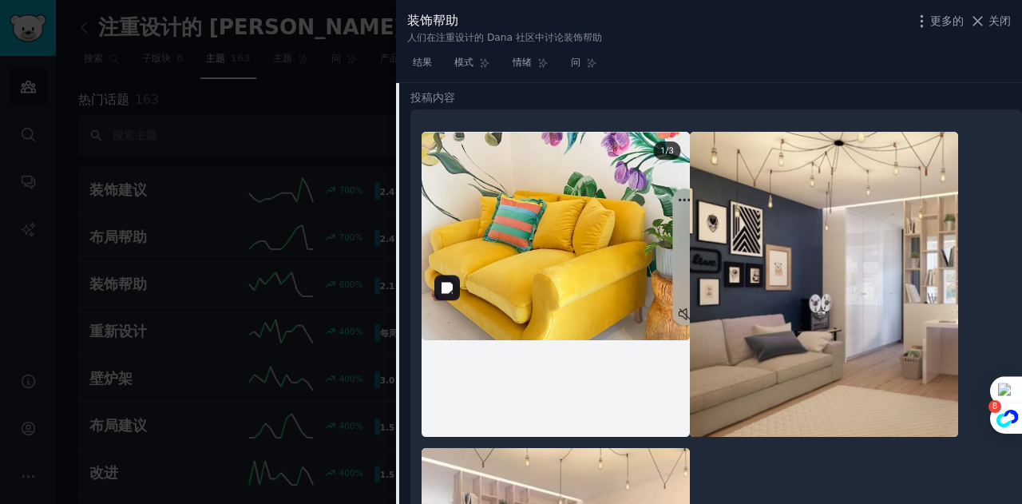
scroll to position [1517, 0]
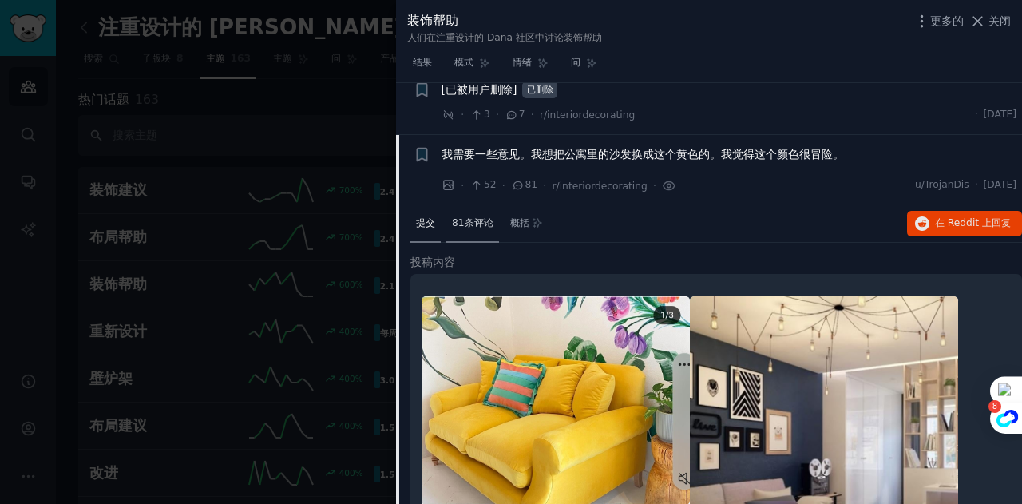
click at [465, 231] on span "81条评论" at bounding box center [472, 223] width 41 height 14
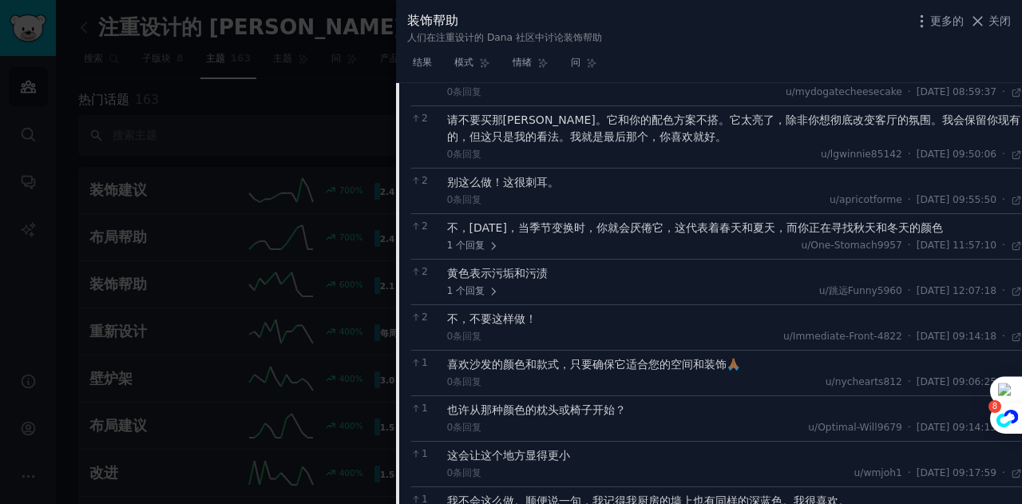
scroll to position [2315, 0]
